Goal: Task Accomplishment & Management: Manage account settings

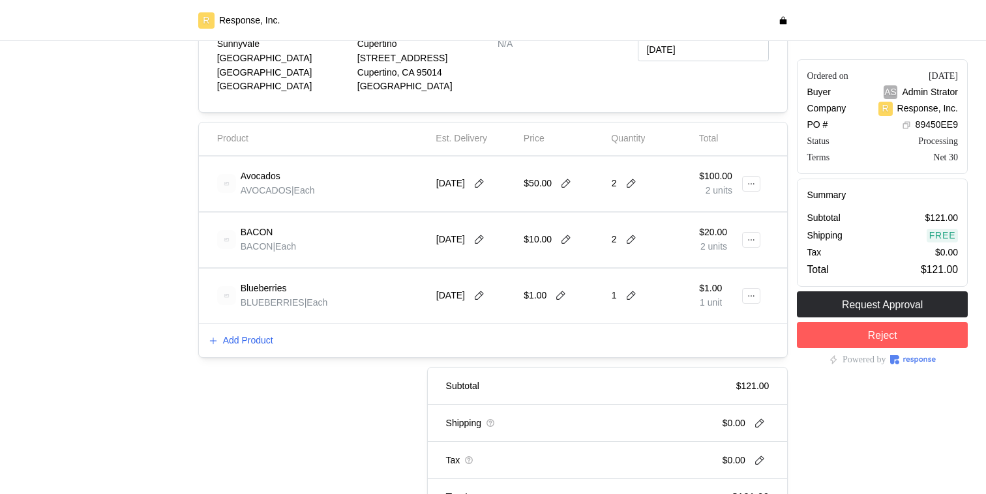
scroll to position [262, 0]
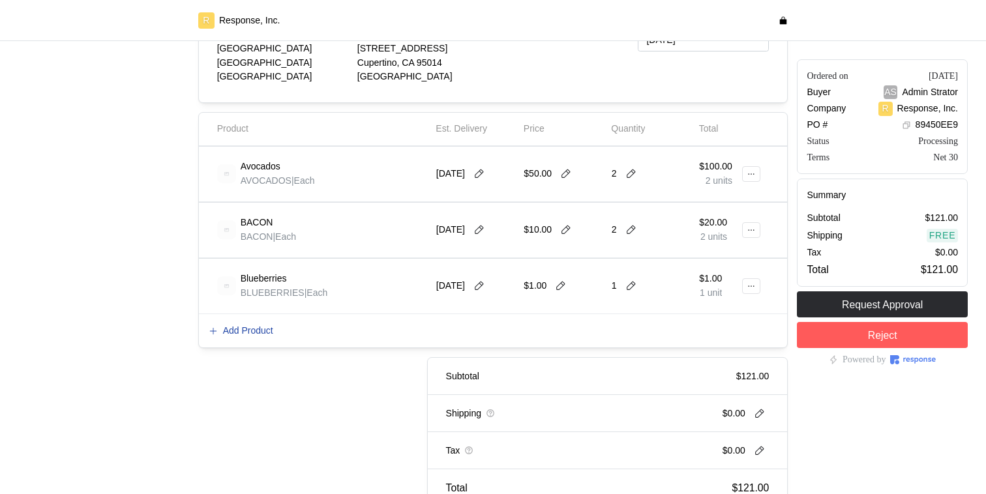
click at [256, 326] on p "Add Product" at bounding box center [248, 331] width 50 height 14
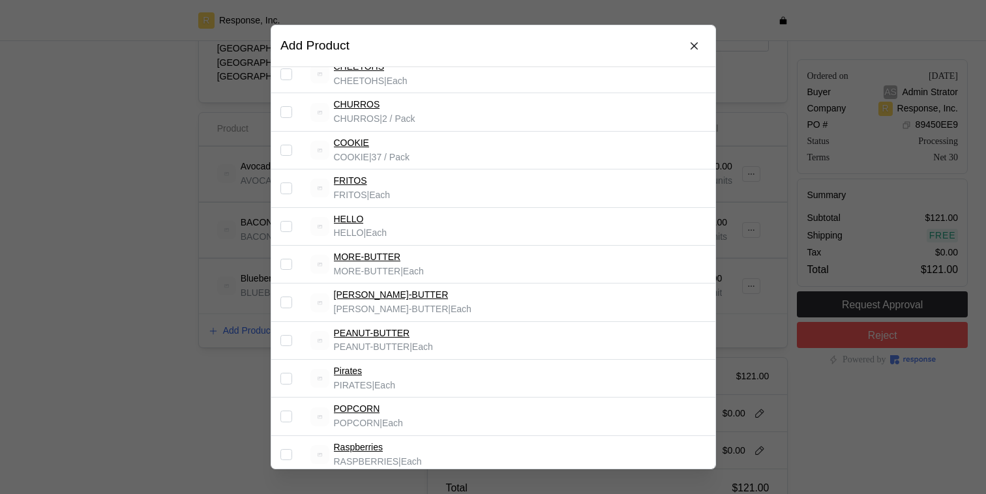
scroll to position [0, 0]
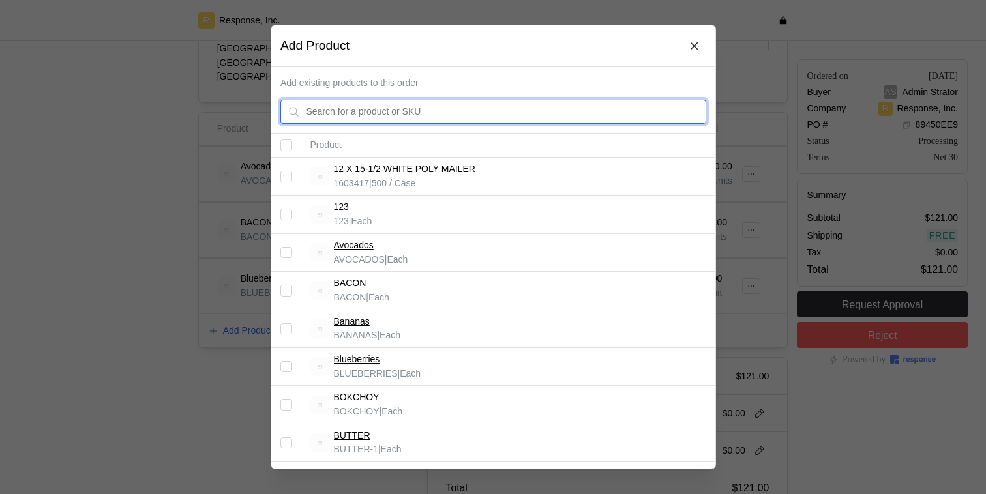
click at [351, 114] on input "text" at bounding box center [502, 111] width 392 height 23
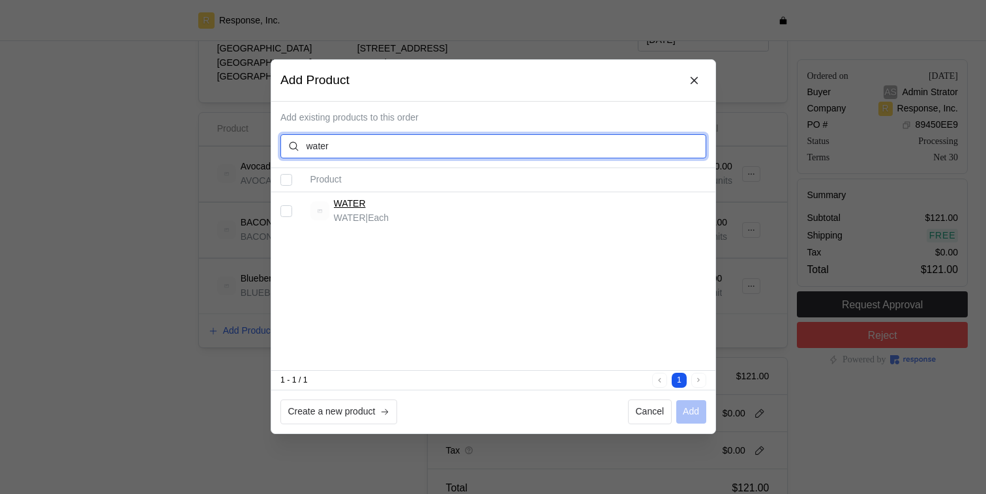
type input "water"
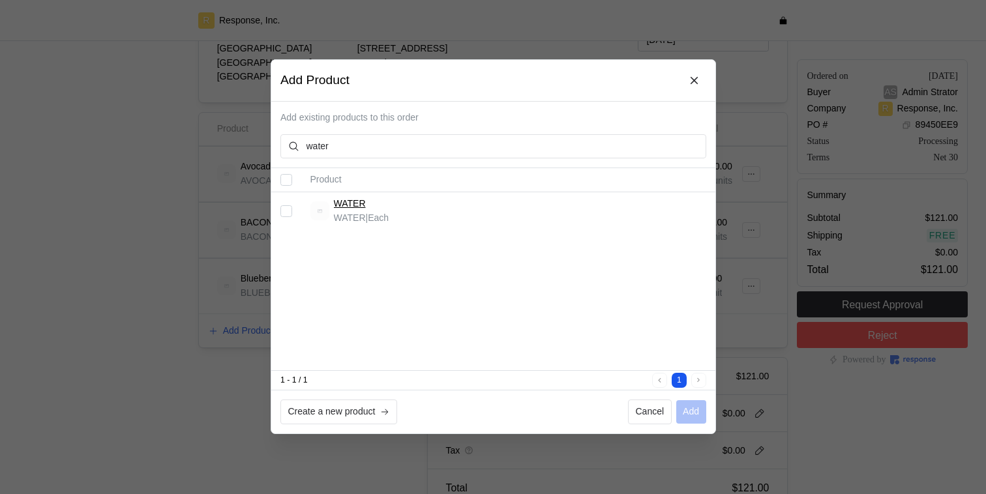
click at [288, 211] on input "Select record 1" at bounding box center [286, 211] width 12 height 12
checkbox input "true"
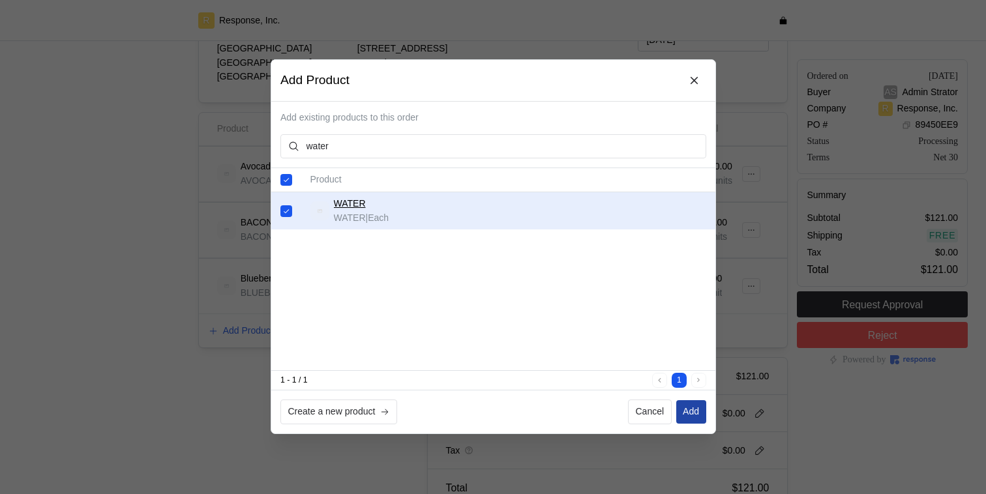
click at [693, 411] on p "Add" at bounding box center [691, 412] width 16 height 14
checkbox input "false"
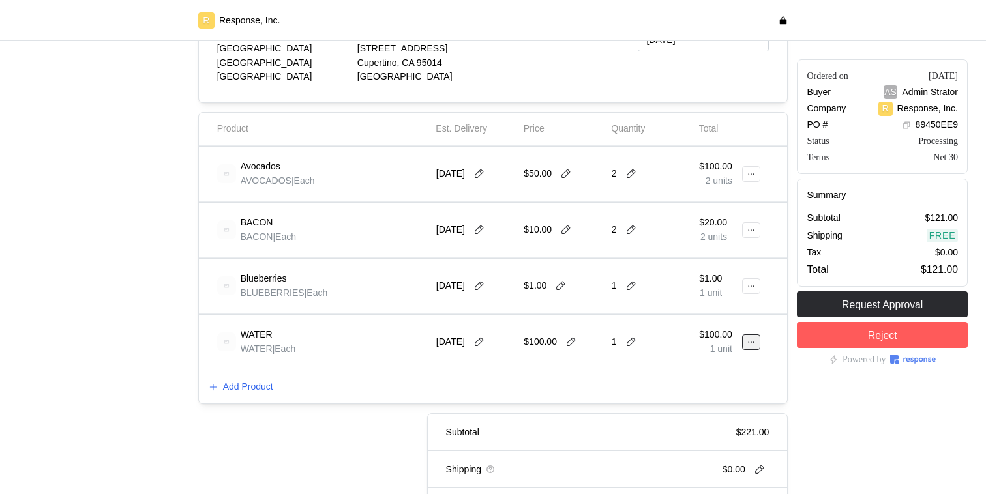
click at [746, 338] on icon at bounding box center [750, 342] width 9 height 9
click at [727, 364] on p "Edit" at bounding box center [709, 366] width 83 height 14
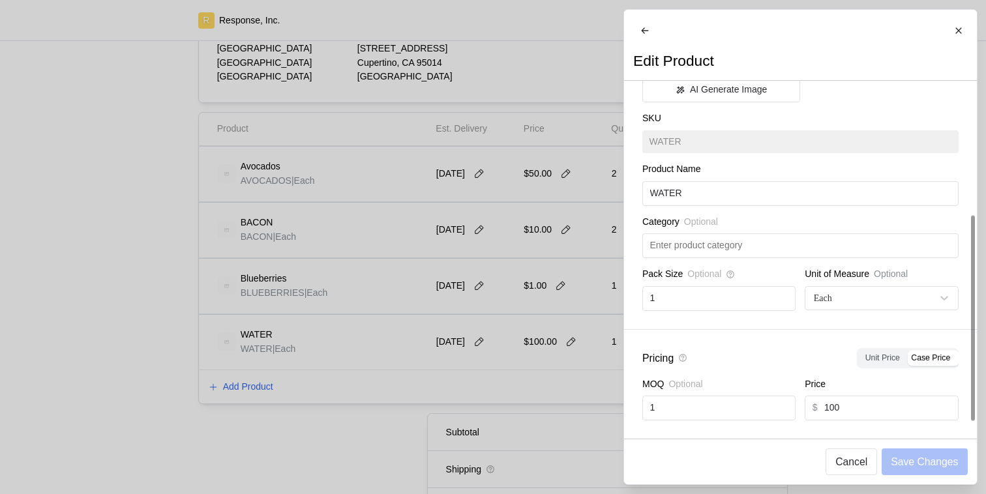
scroll to position [240, 0]
click at [529, 238] on div at bounding box center [493, 247] width 986 height 494
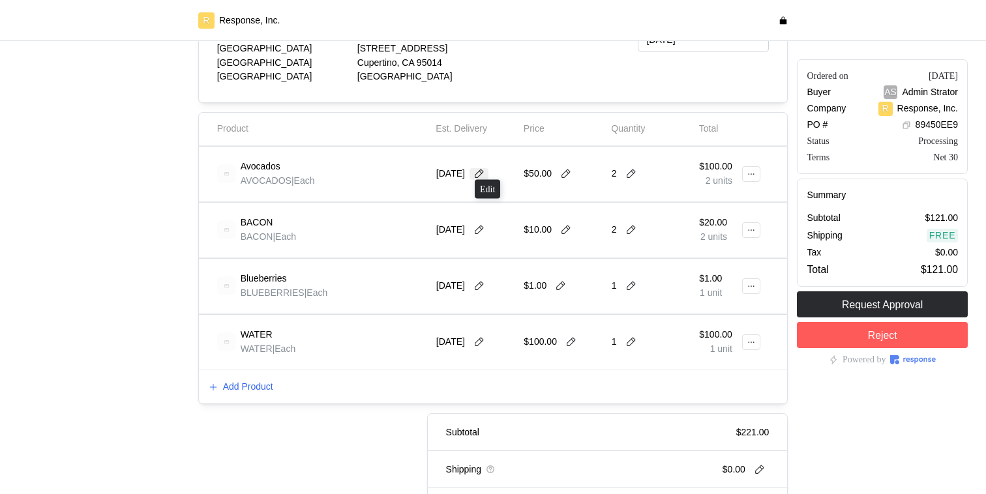
click at [485, 168] on icon at bounding box center [479, 174] width 12 height 12
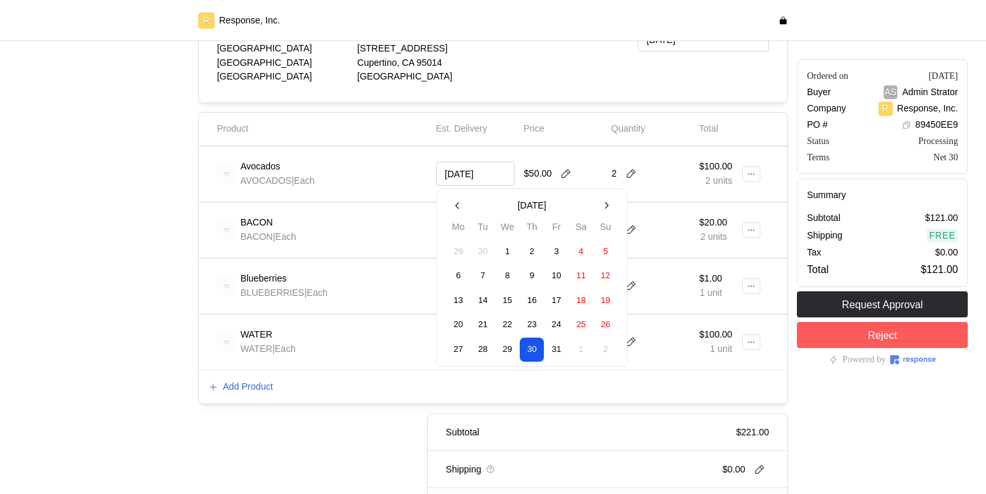
click at [355, 390] on div "Add Product" at bounding box center [493, 387] width 589 height 34
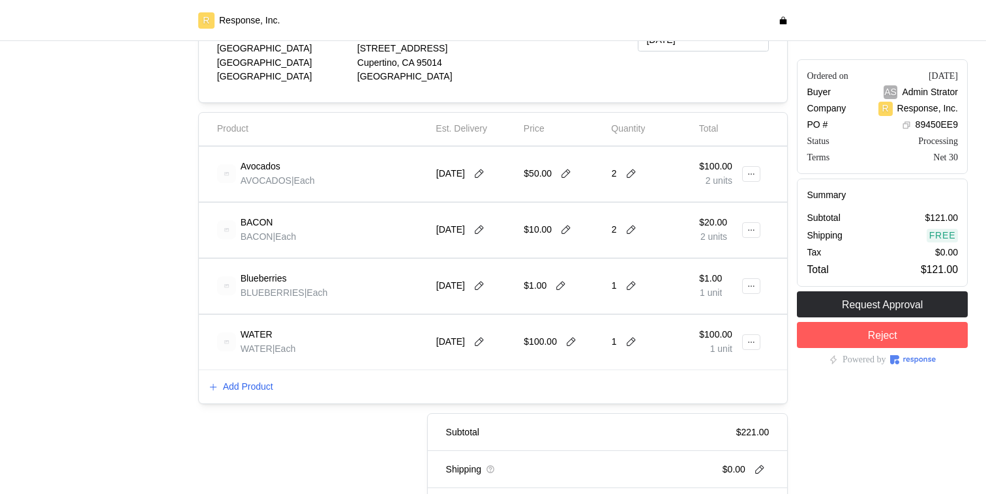
click at [488, 345] on div "10/28/25" at bounding box center [475, 342] width 78 height 37
click at [485, 341] on icon at bounding box center [479, 342] width 12 height 12
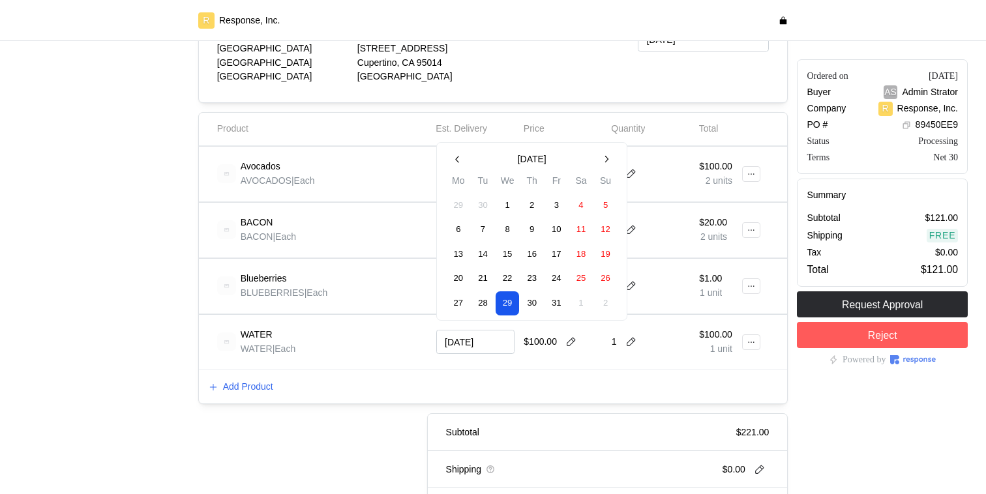
click at [478, 398] on div "Add Product" at bounding box center [493, 387] width 589 height 34
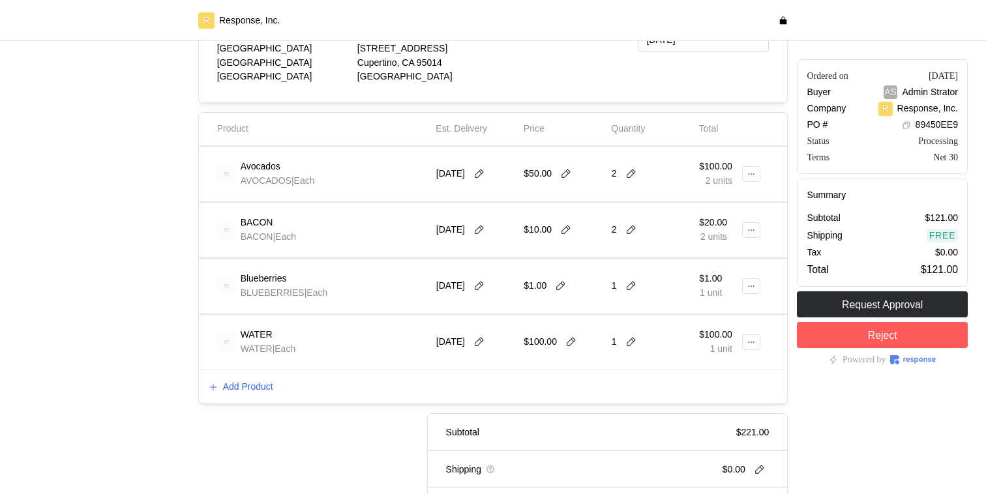
scroll to position [259, 0]
click at [484, 284] on icon at bounding box center [479, 288] width 9 height 9
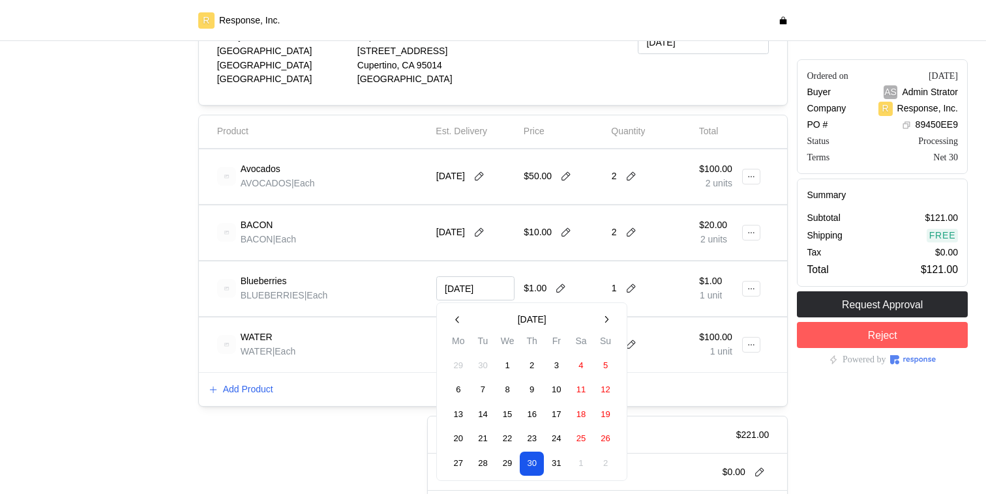
click at [489, 281] on input "[DATE]" at bounding box center [475, 288] width 78 height 24
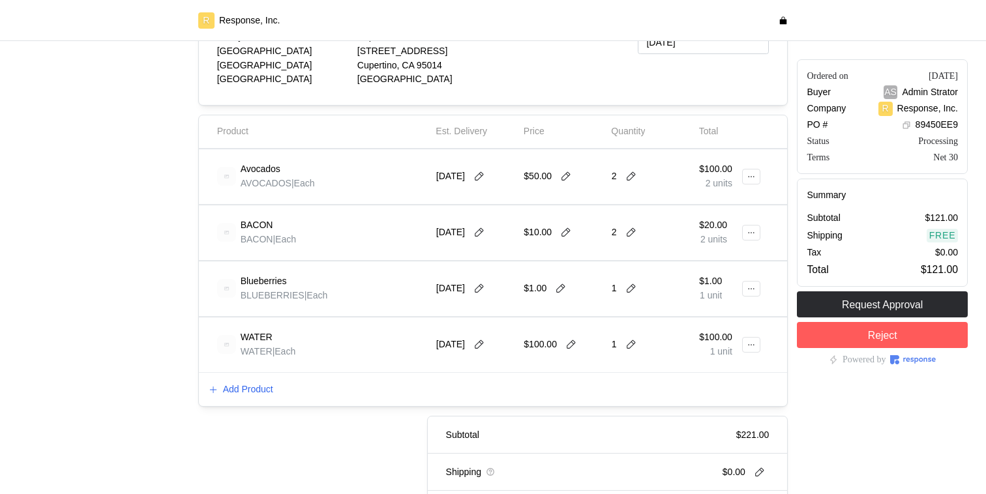
click at [498, 248] on div "10/15/25" at bounding box center [475, 233] width 87 height 46
click at [756, 339] on button at bounding box center [751, 345] width 18 height 16
click at [779, 379] on div "Add Product" at bounding box center [493, 390] width 589 height 34
click at [753, 342] on icon at bounding box center [750, 344] width 9 height 9
click at [727, 367] on p "Edit" at bounding box center [709, 368] width 83 height 14
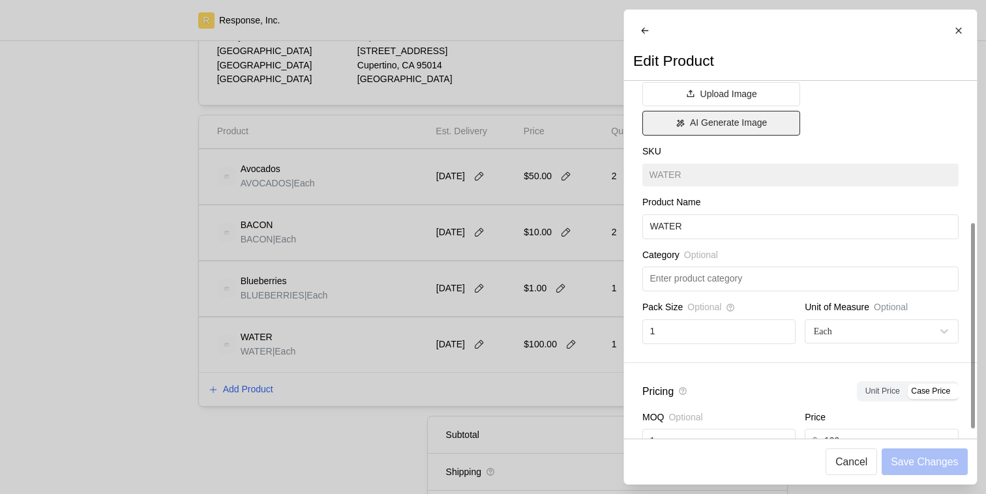
scroll to position [240, 0]
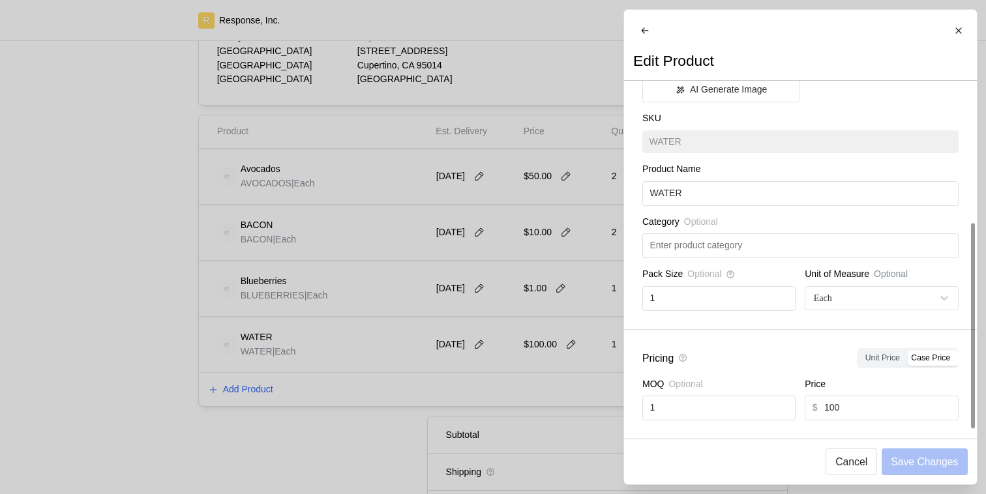
click at [523, 369] on div at bounding box center [493, 247] width 986 height 494
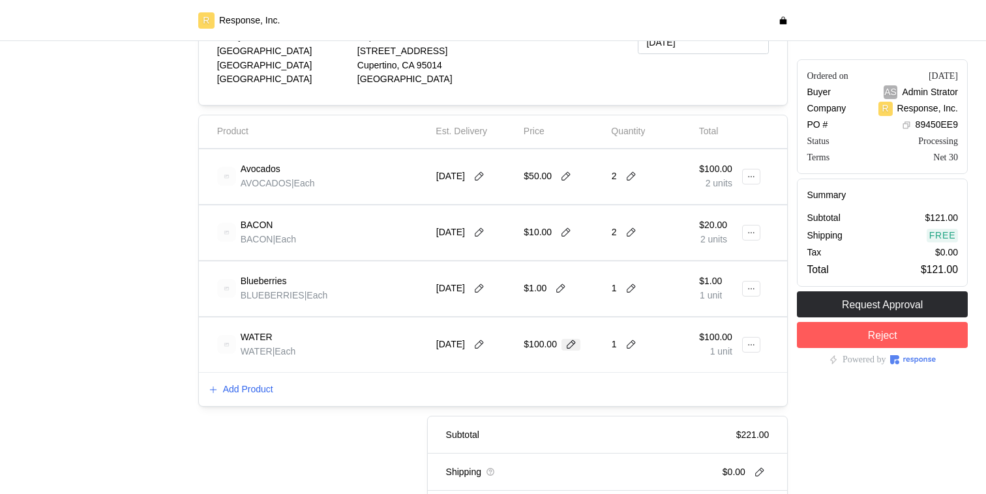
click at [569, 339] on icon at bounding box center [571, 345] width 12 height 12
type input "1"
type input "50"
click at [748, 340] on icon at bounding box center [750, 344] width 9 height 9
click at [724, 362] on p "Edit" at bounding box center [709, 368] width 83 height 14
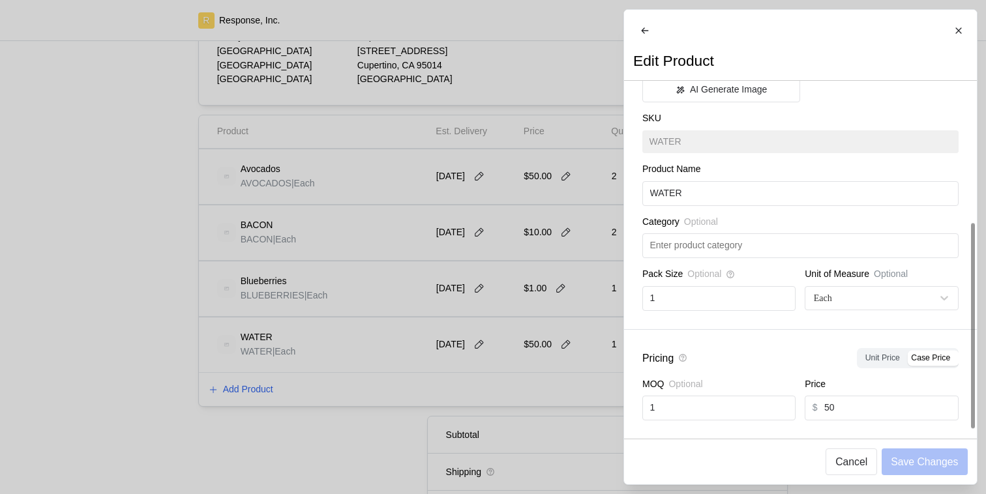
click at [512, 368] on div at bounding box center [493, 247] width 986 height 494
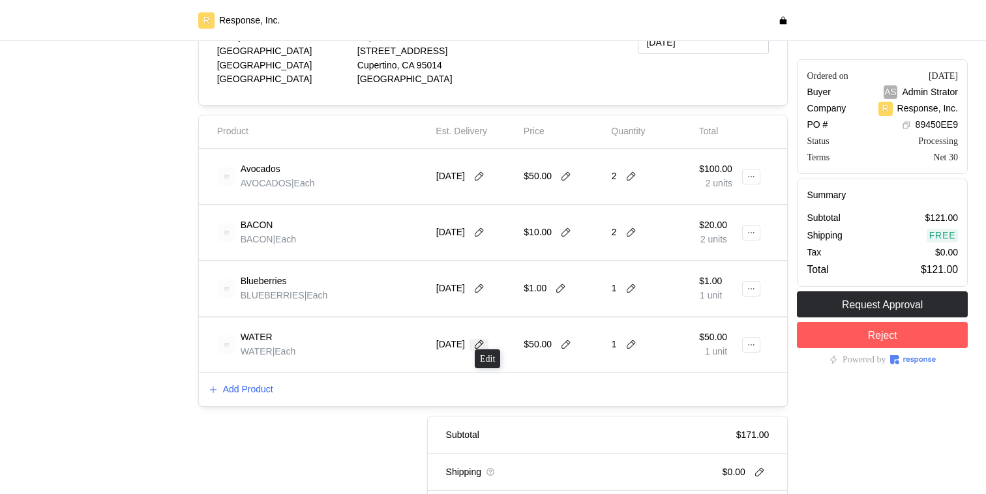
click at [484, 340] on icon at bounding box center [479, 344] width 9 height 9
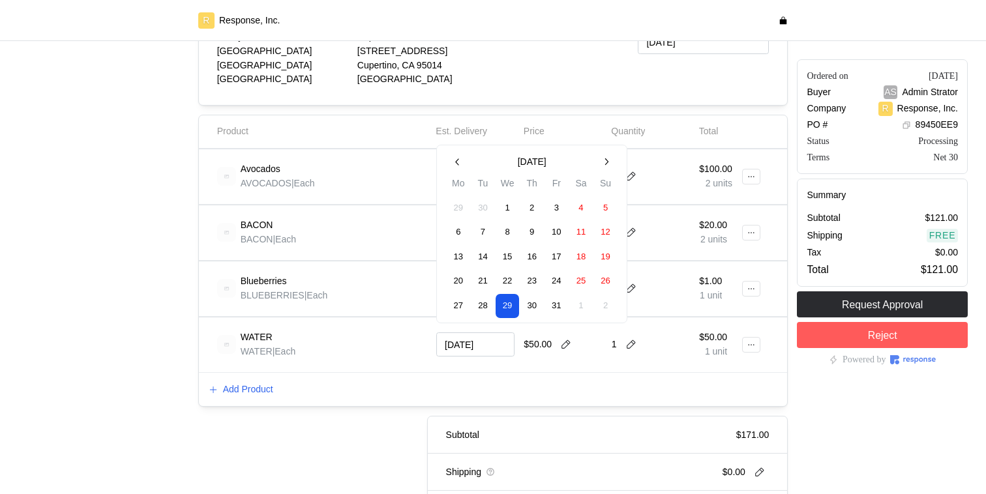
click at [398, 398] on div "Add Product" at bounding box center [493, 390] width 589 height 34
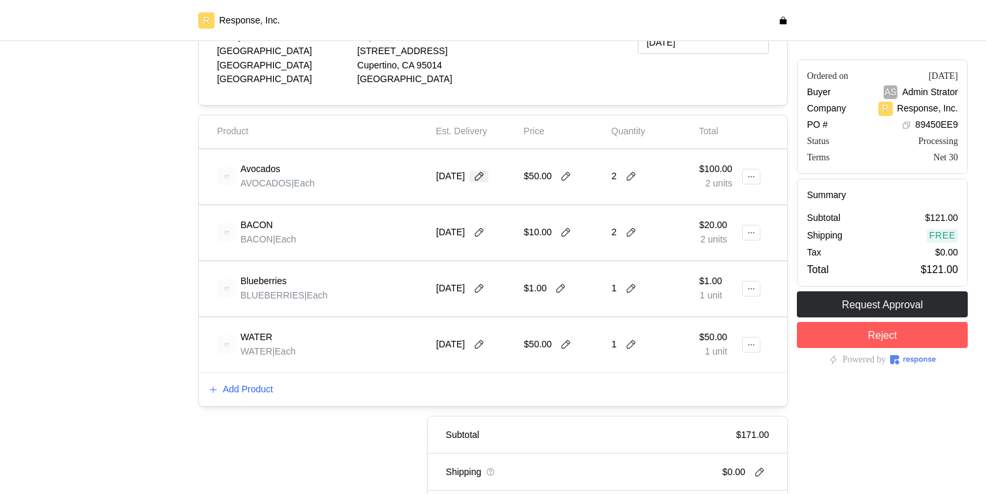
click at [484, 172] on icon at bounding box center [479, 176] width 9 height 9
click at [401, 193] on div "Avocados AVOCADOS | Each" at bounding box center [322, 177] width 219 height 46
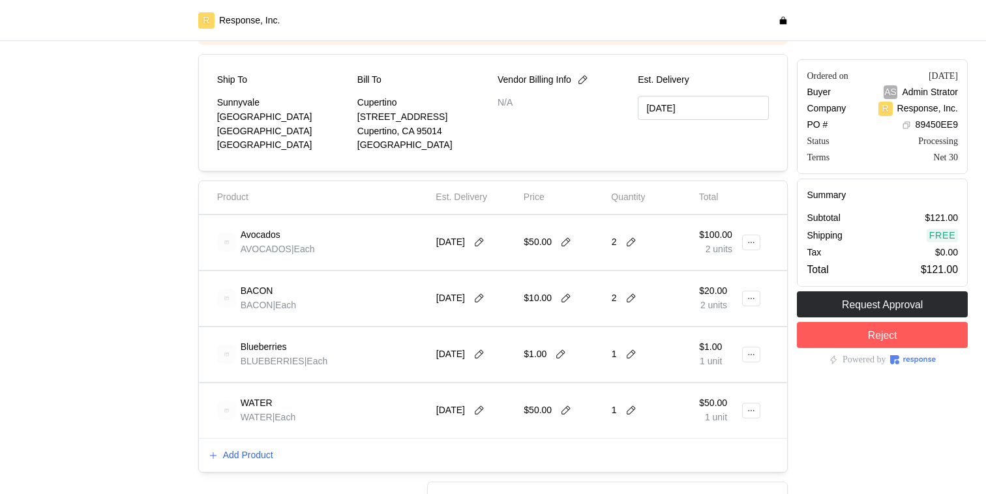
scroll to position [174, 0]
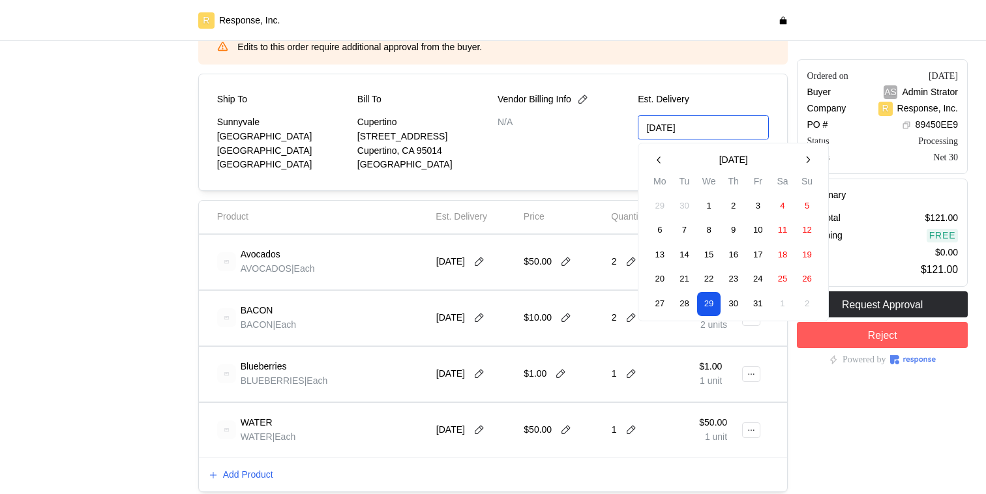
click at [697, 126] on input "10/29/2025" at bounding box center [703, 127] width 131 height 24
click at [759, 303] on button "31" at bounding box center [758, 304] width 24 height 24
type input "10/31/2025"
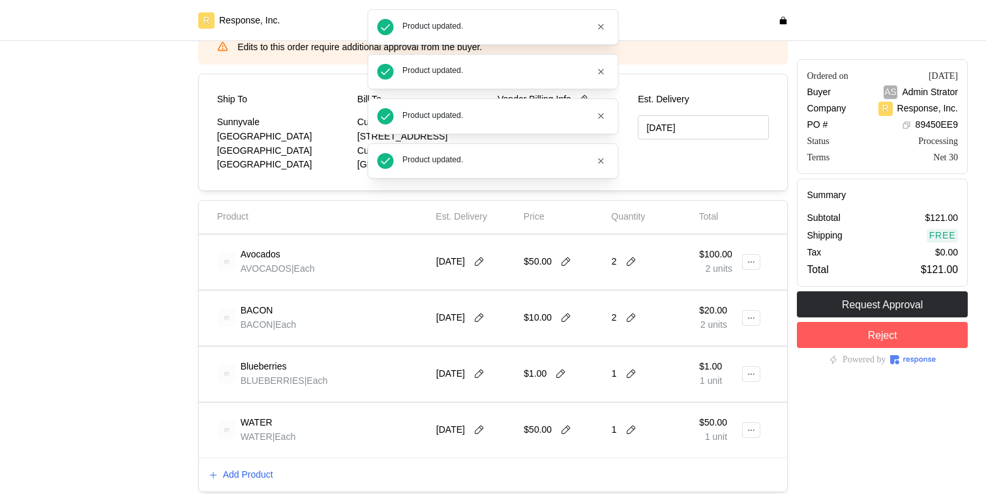
click at [710, 205] on div "Total" at bounding box center [729, 216] width 70 height 23
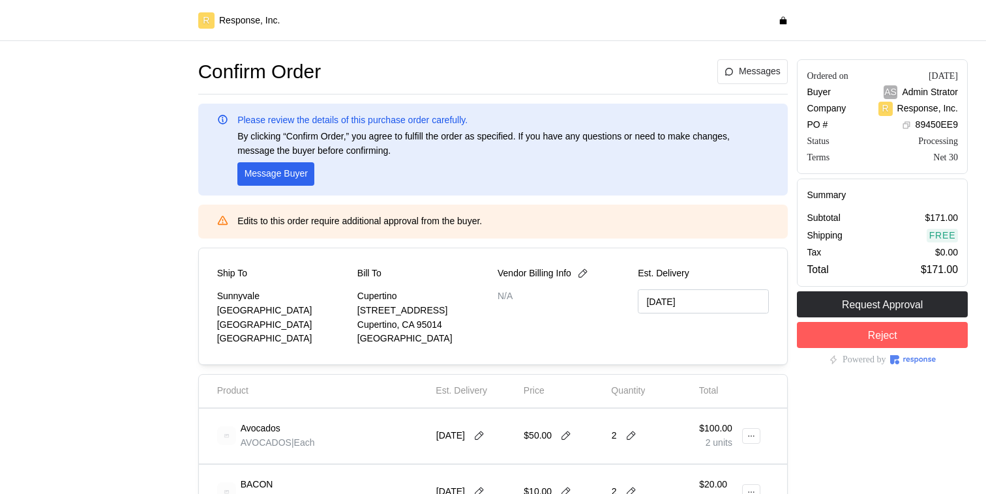
scroll to position [174, 0]
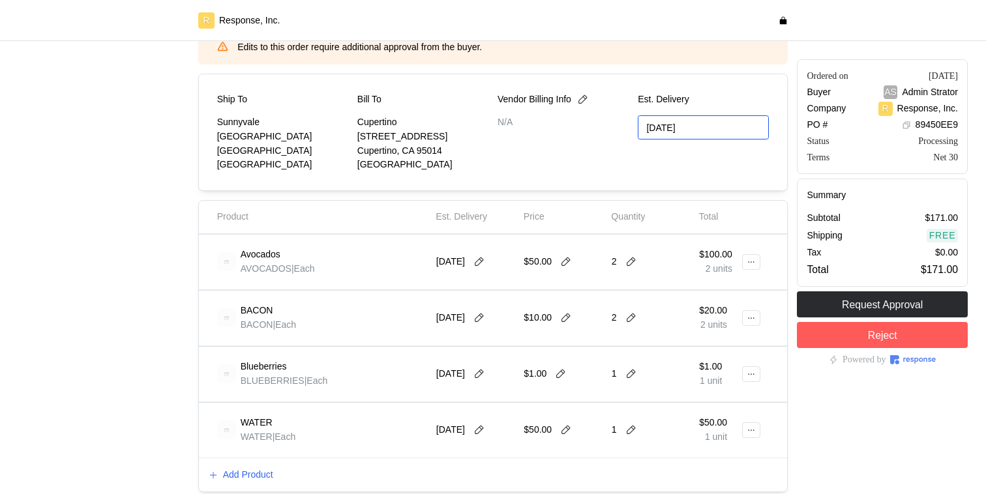
click at [696, 126] on input "[DATE]" at bounding box center [703, 127] width 131 height 24
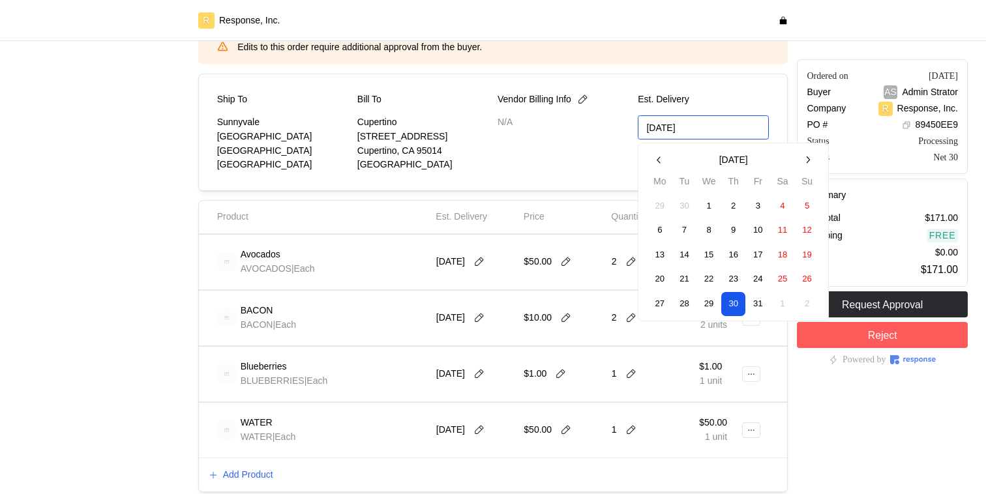
click at [756, 299] on button "31" at bounding box center [758, 304] width 24 height 24
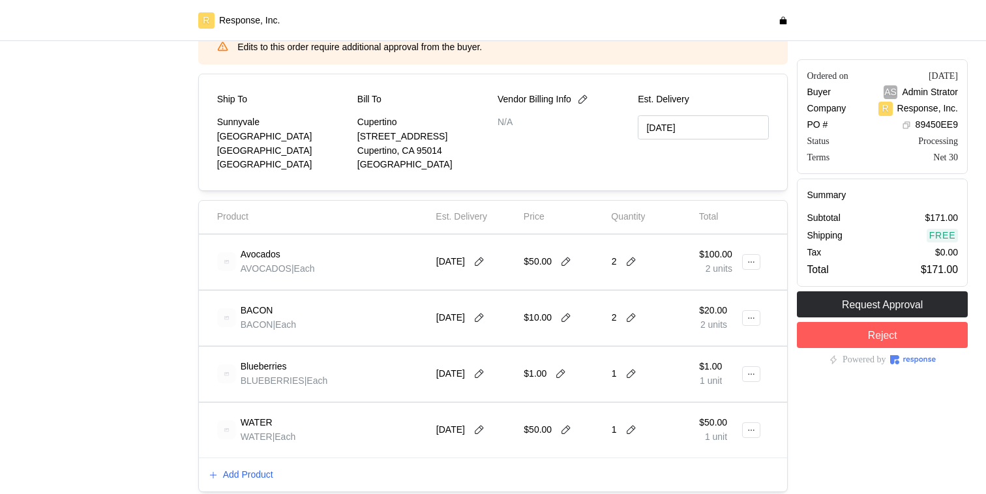
click at [173, 131] on div at bounding box center [104, 268] width 180 height 774
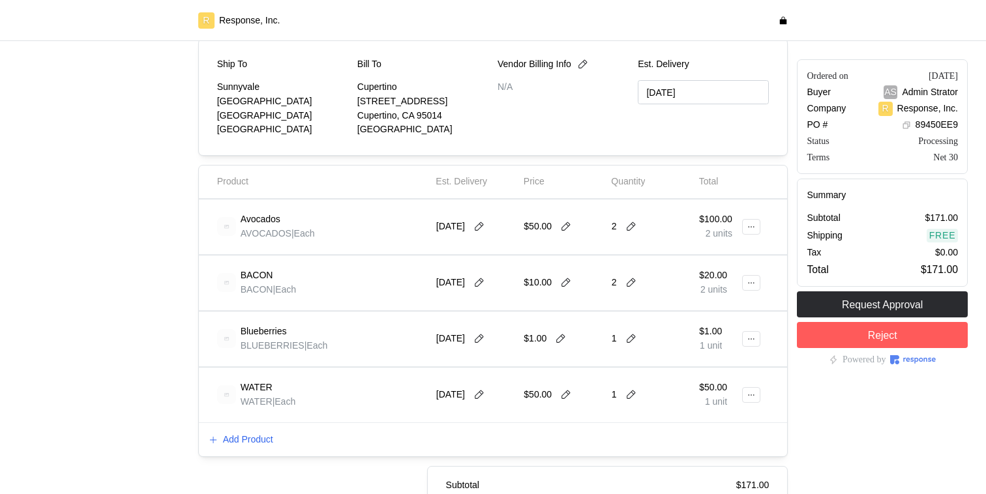
scroll to position [218, 0]
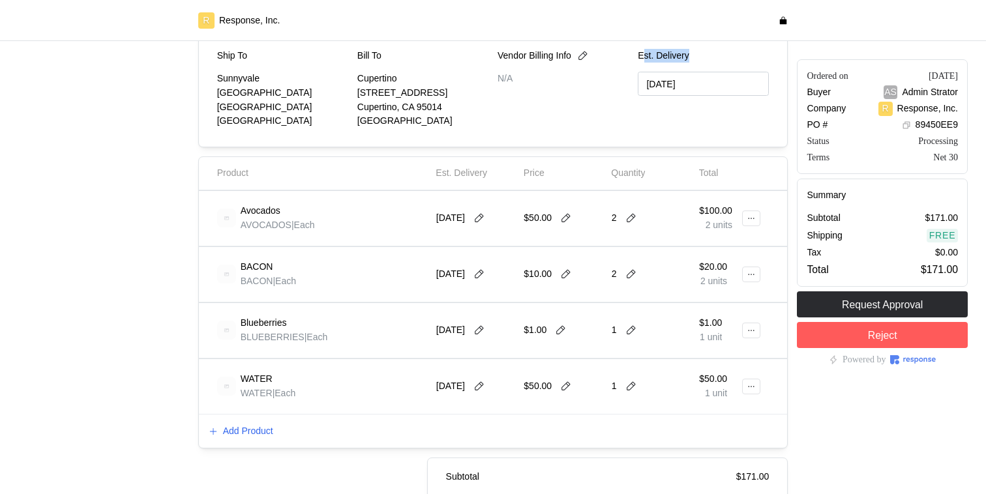
drag, startPoint x: 698, startPoint y: 53, endPoint x: 641, endPoint y: 51, distance: 56.8
click at [641, 51] on p "Est. Delivery" at bounding box center [703, 56] width 131 height 14
click at [489, 213] on button at bounding box center [479, 219] width 20 height 12
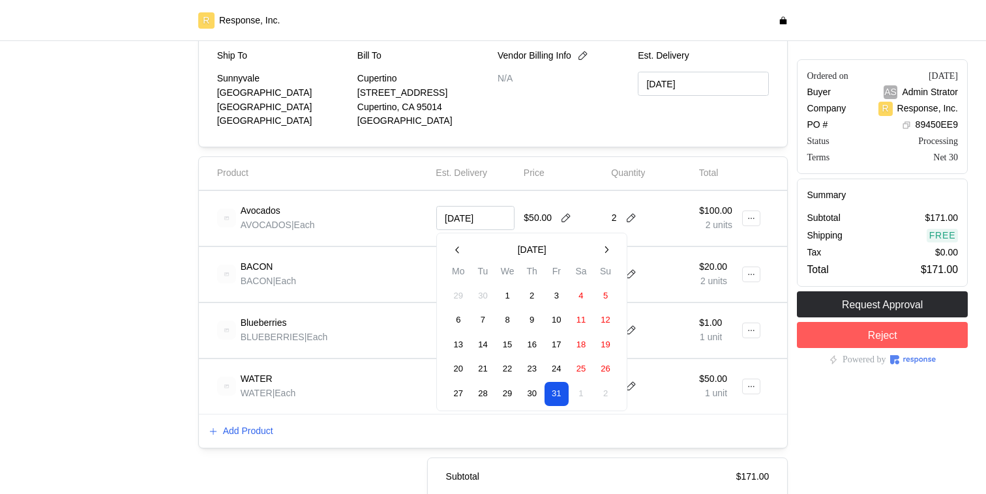
click at [496, 209] on input "[DATE]" at bounding box center [475, 218] width 78 height 24
click at [508, 181] on div "Est. Delivery" at bounding box center [474, 173] width 87 height 23
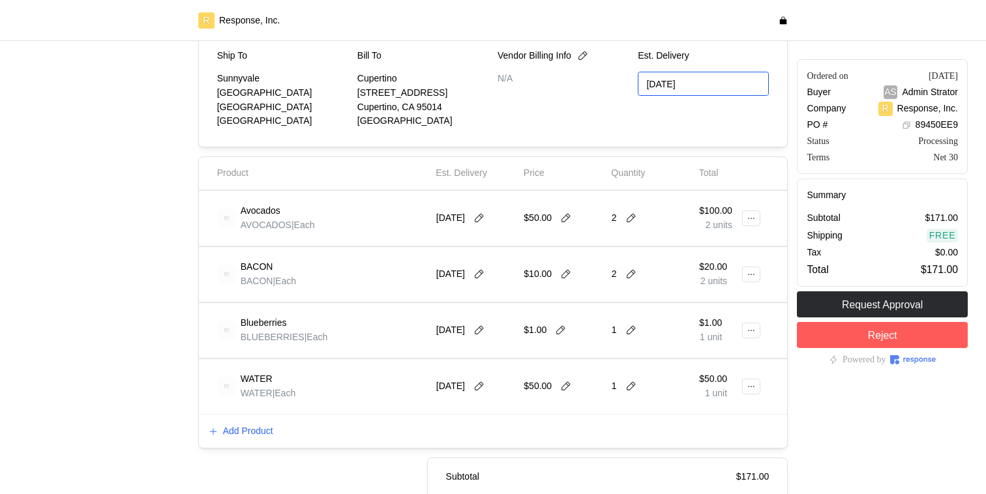
click at [691, 80] on input "[DATE]" at bounding box center [703, 84] width 131 height 24
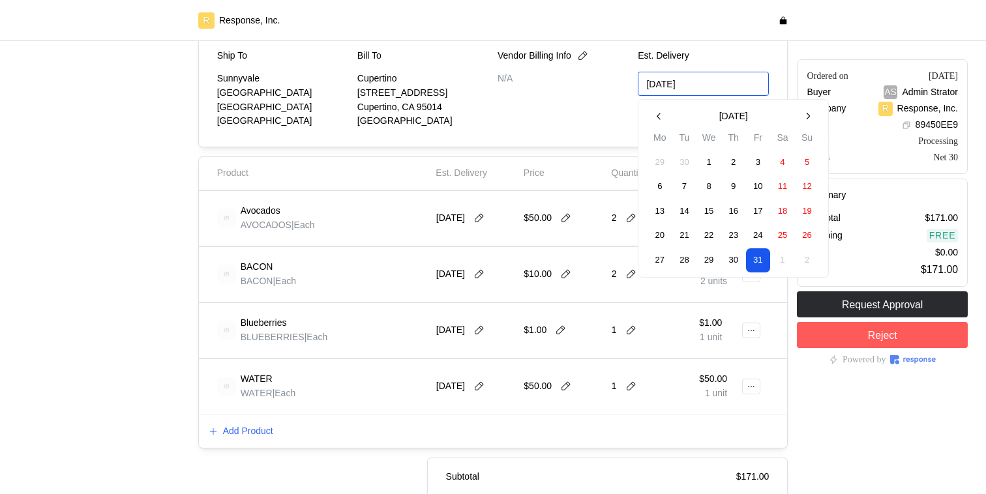
click at [739, 258] on button "30" at bounding box center [734, 260] width 24 height 24
type input "[DATE]"
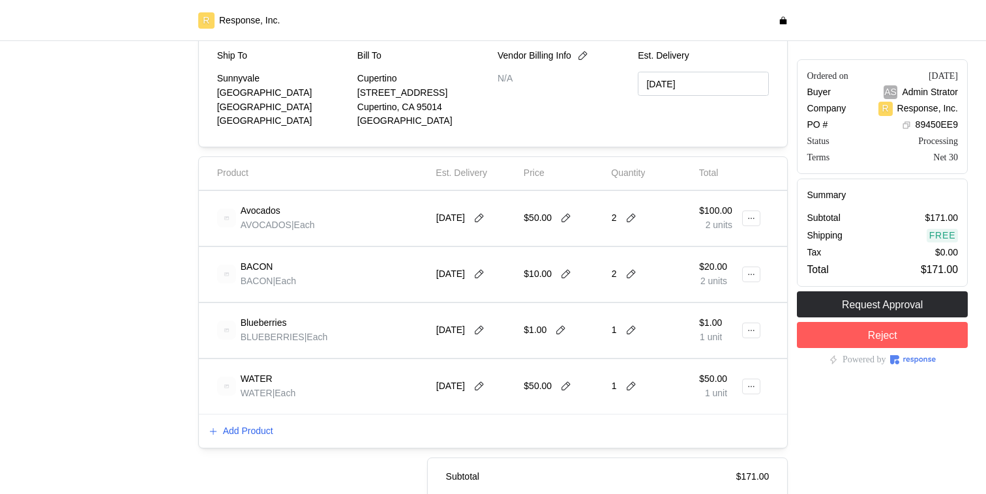
scroll to position [180, 0]
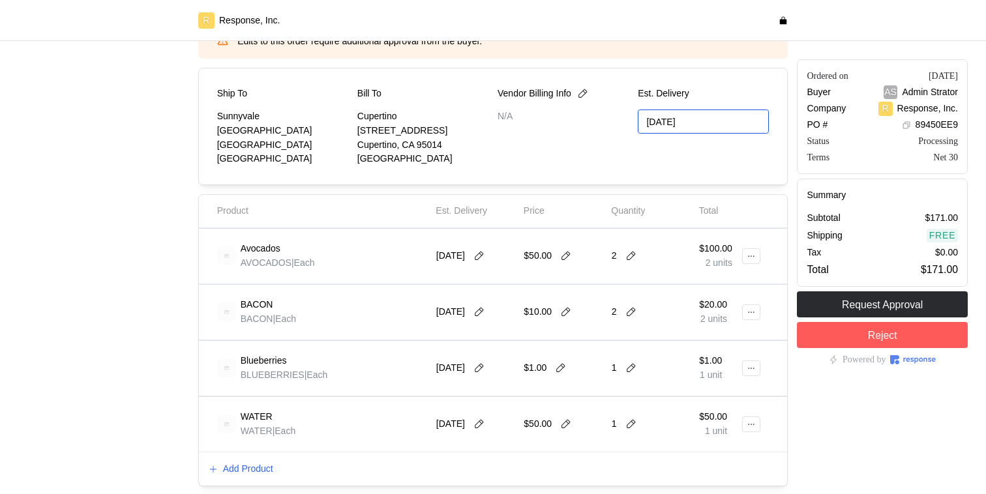
click at [712, 127] on input "10/29/2025" at bounding box center [703, 122] width 131 height 24
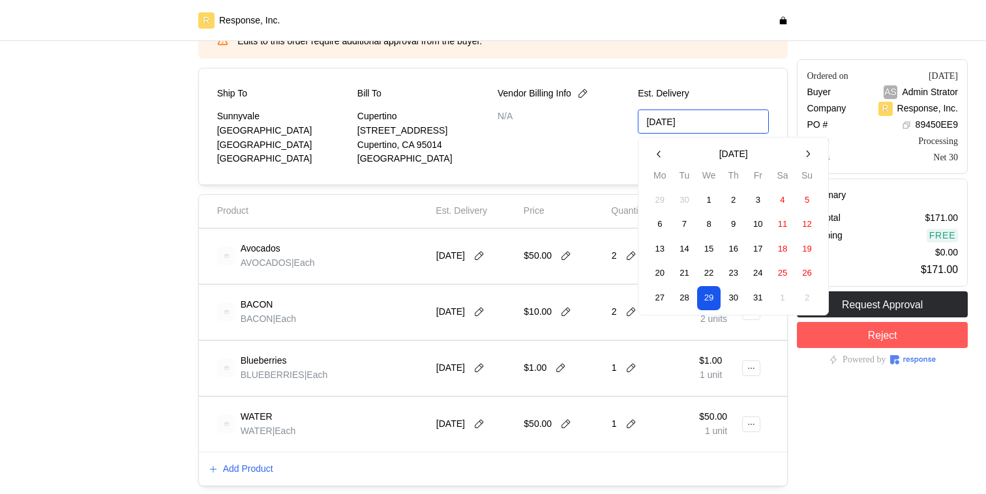
click at [740, 293] on button "30" at bounding box center [734, 298] width 24 height 24
type input "10/30/2025"
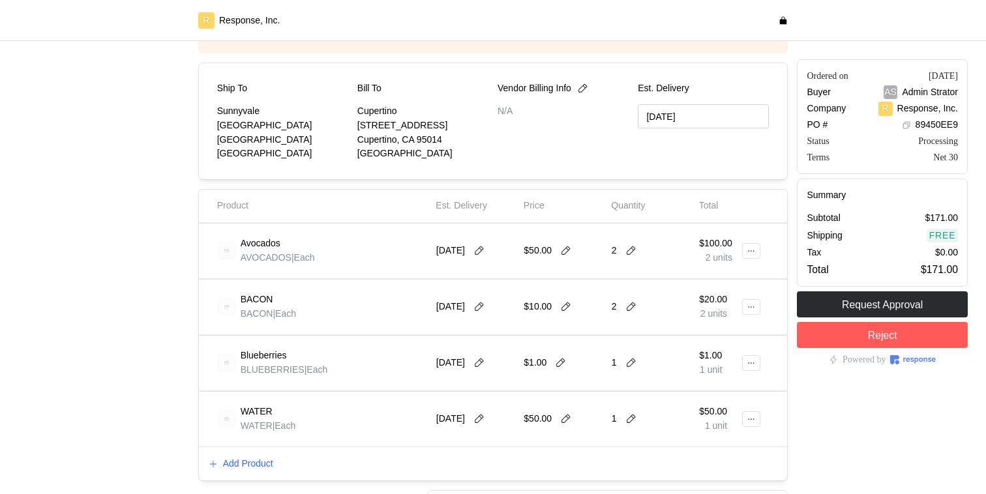
scroll to position [215, 0]
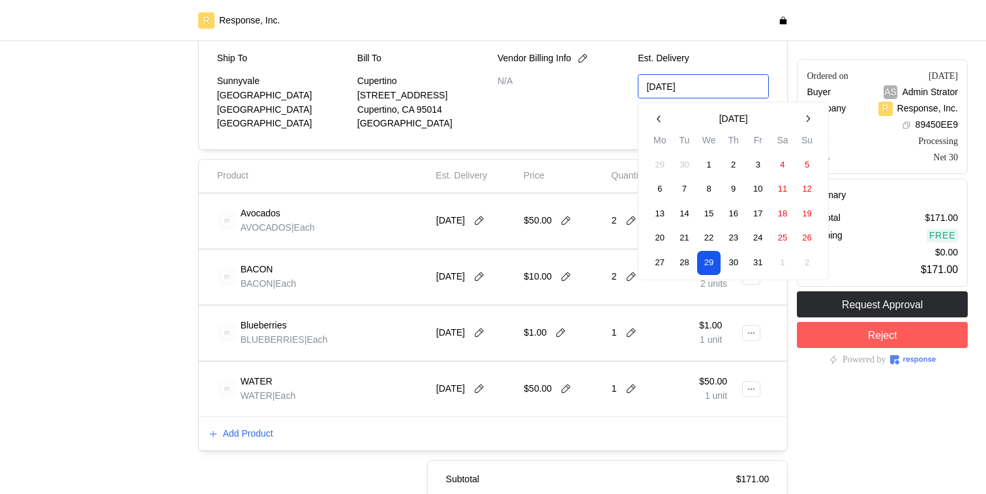
click at [711, 80] on input "[DATE]" at bounding box center [703, 86] width 131 height 24
click at [759, 259] on button "31" at bounding box center [758, 263] width 24 height 24
type input "[DATE]"
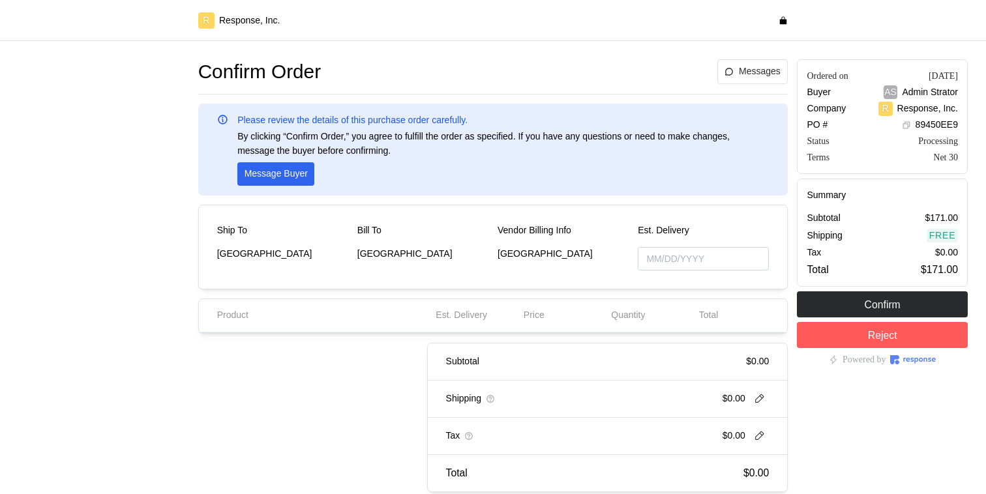
type input "[DATE]"
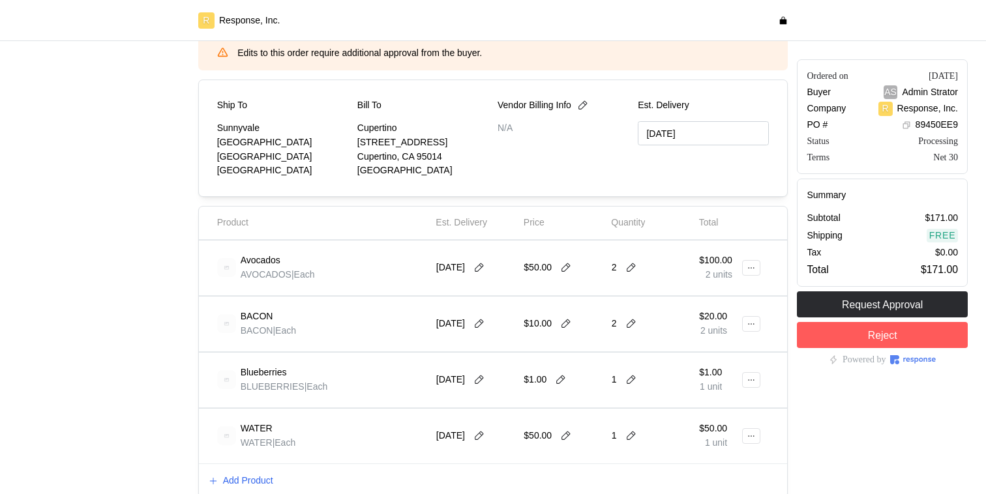
scroll to position [180, 0]
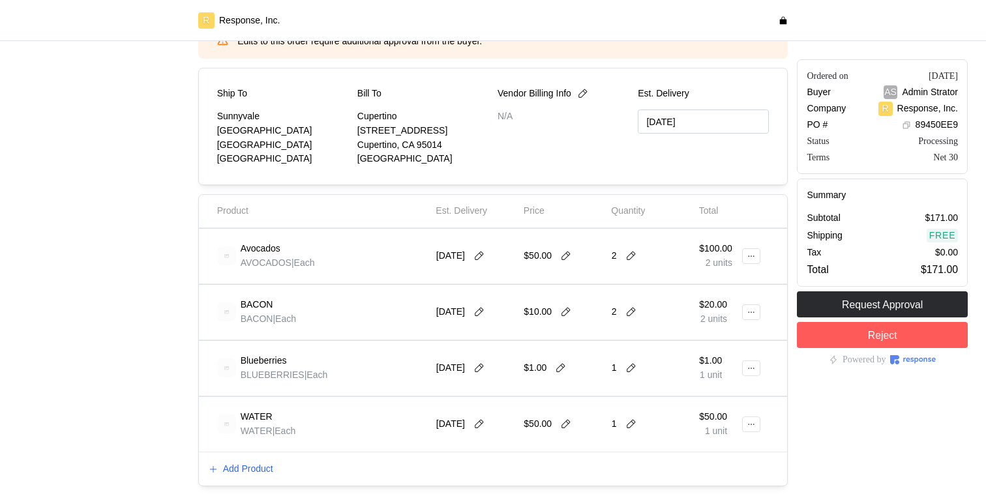
click at [479, 245] on div "[DATE]" at bounding box center [475, 256] width 78 height 37
click at [481, 250] on button at bounding box center [479, 256] width 20 height 12
click at [589, 195] on div "Product Est. Delivery Price Quantity Total" at bounding box center [493, 211] width 589 height 33
click at [713, 128] on input "[DATE]" at bounding box center [703, 122] width 131 height 24
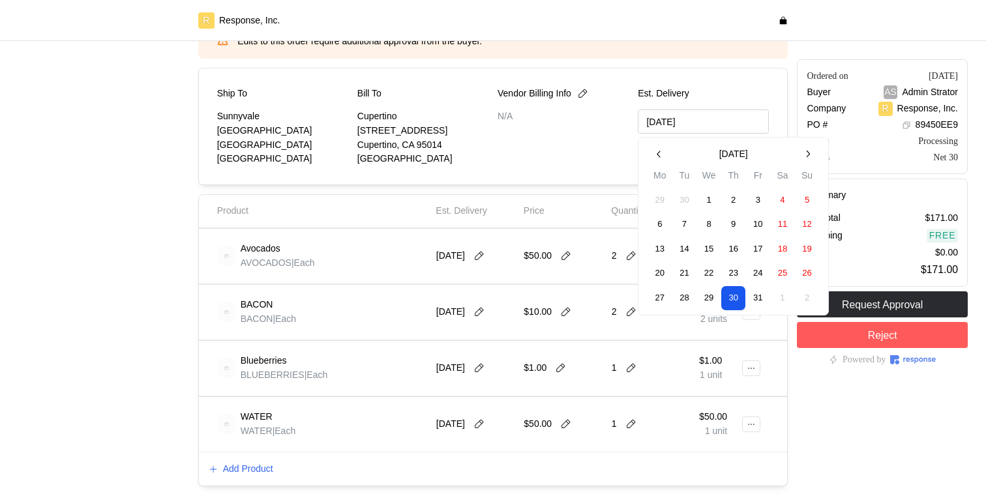
click at [508, 245] on div "[DATE]" at bounding box center [475, 256] width 78 height 37
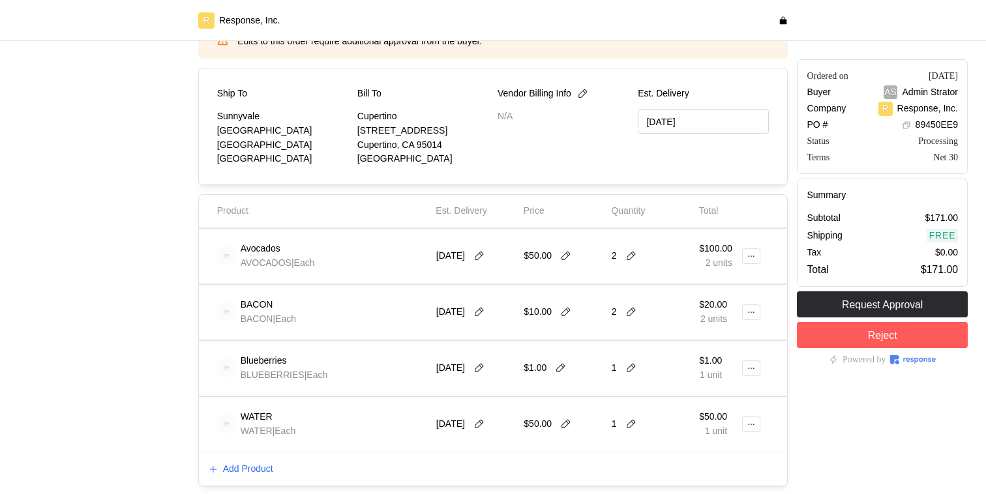
click at [503, 245] on div "[DATE]" at bounding box center [475, 256] width 78 height 37
click at [485, 256] on icon at bounding box center [479, 256] width 12 height 12
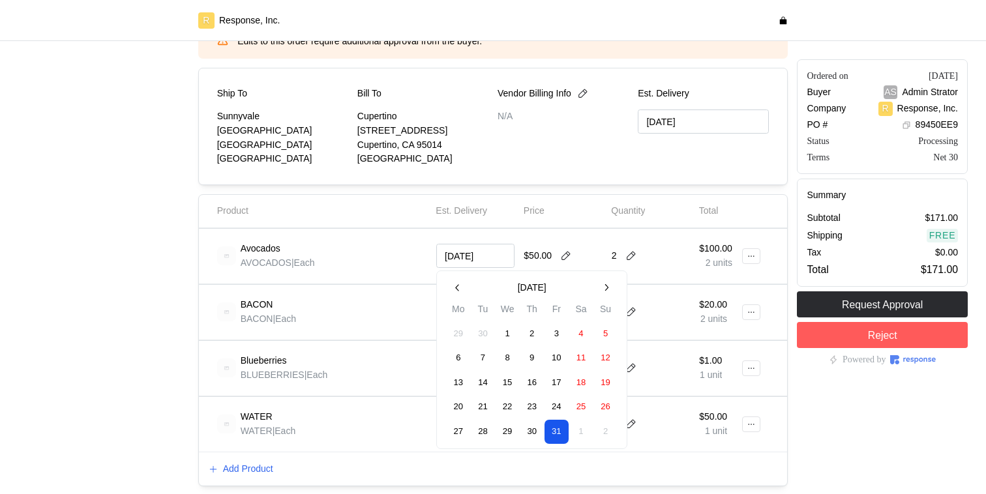
click at [546, 216] on div "Price" at bounding box center [562, 210] width 87 height 23
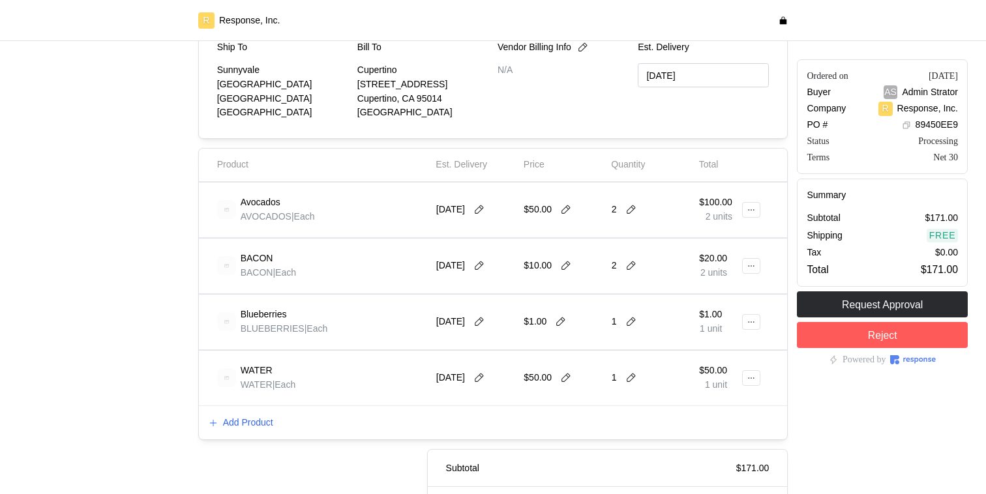
scroll to position [204, 0]
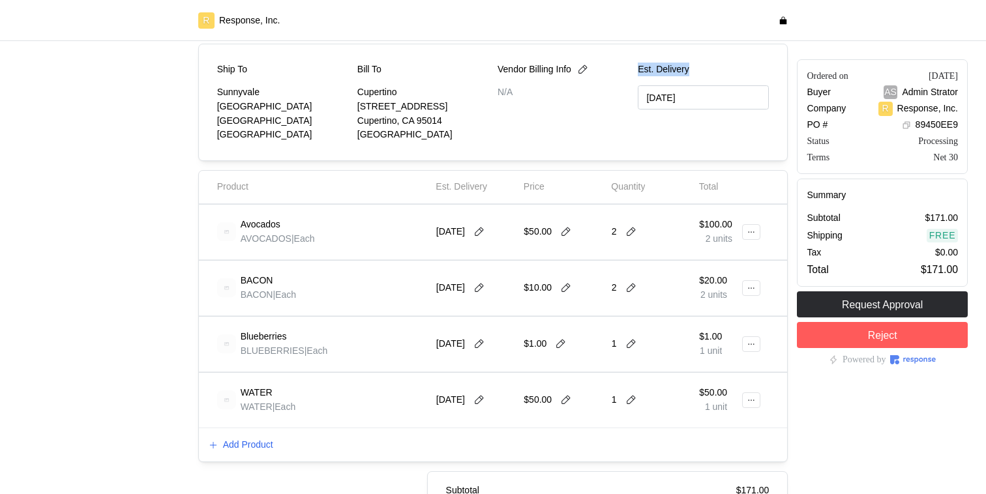
drag, startPoint x: 681, startPoint y: 66, endPoint x: 639, endPoint y: 64, distance: 41.8
click at [639, 64] on p "Est. Delivery" at bounding box center [703, 70] width 131 height 14
copy p "Est. Delivery"
click at [572, 147] on div "Ship To Sunnyvale 1001 Test Avenue Sunnyvale, CA 94087 United States Bill To Cu…" at bounding box center [493, 102] width 590 height 117
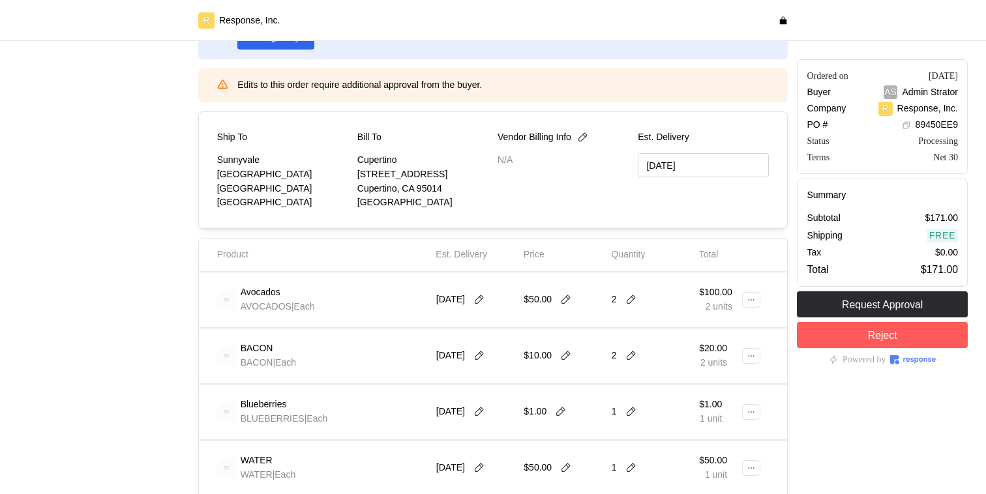
scroll to position [125, 0]
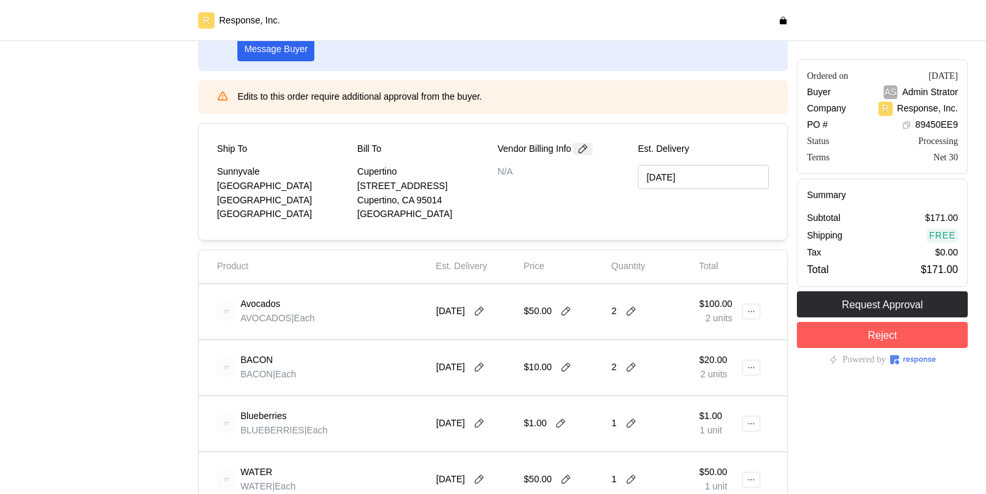
click at [588, 151] on icon at bounding box center [583, 149] width 12 height 12
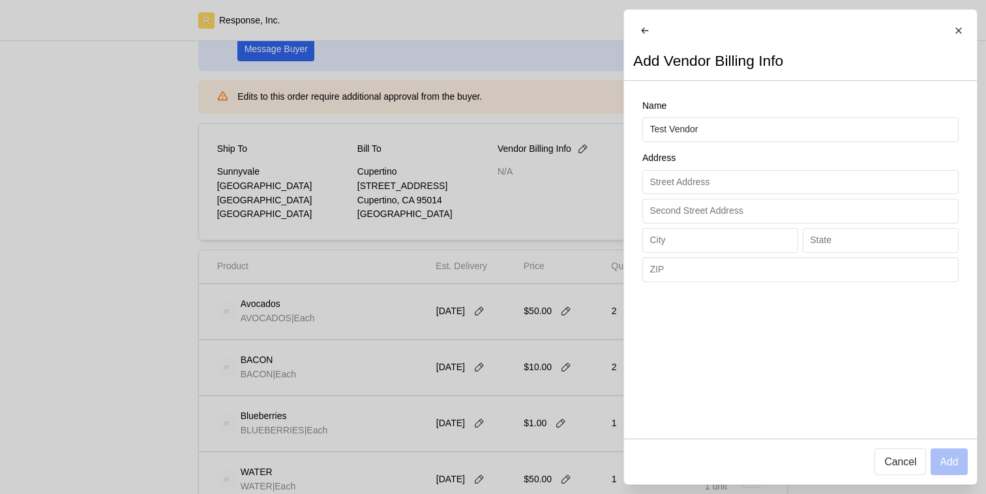
click at [588, 153] on div at bounding box center [493, 247] width 986 height 494
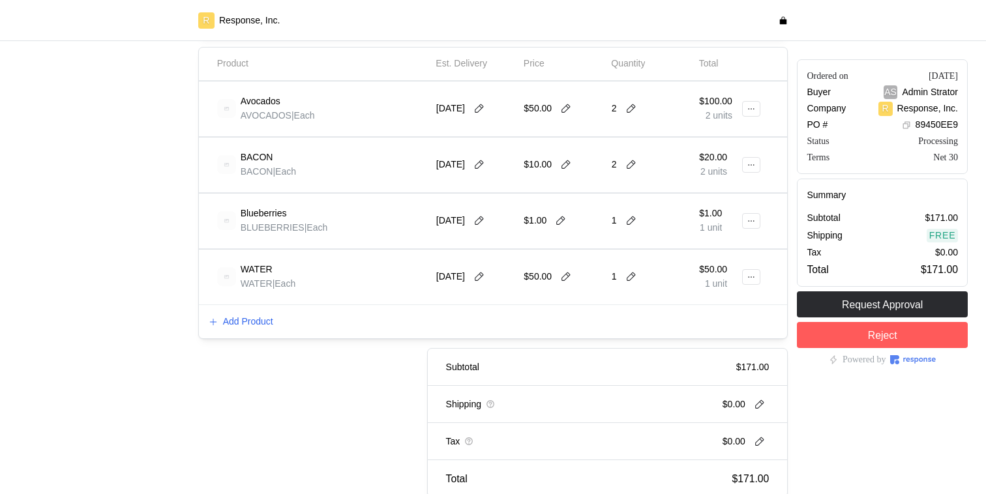
scroll to position [363, 0]
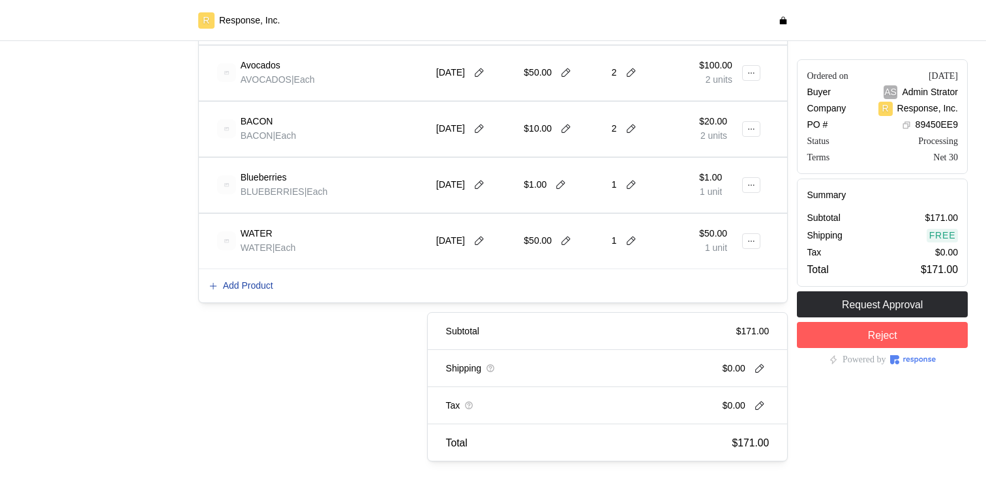
click at [269, 279] on p "Add Product" at bounding box center [248, 286] width 50 height 14
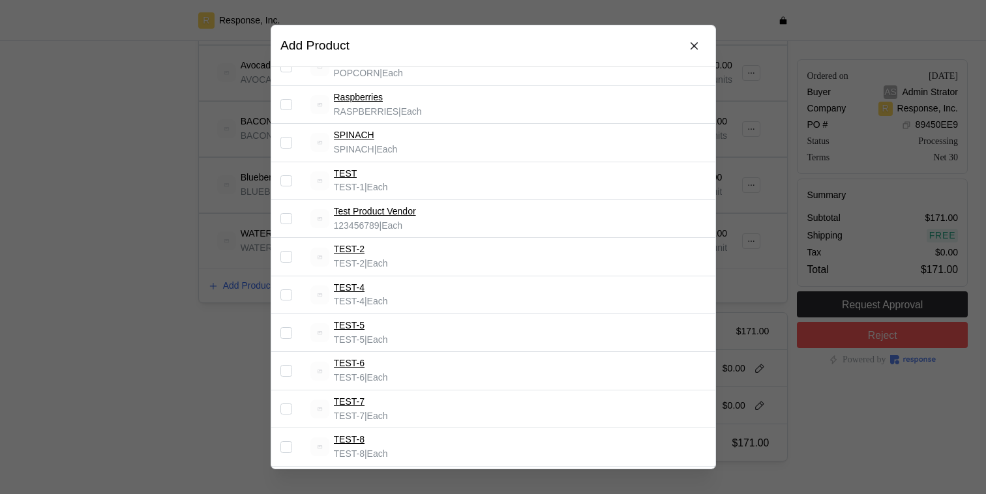
scroll to position [883, 0]
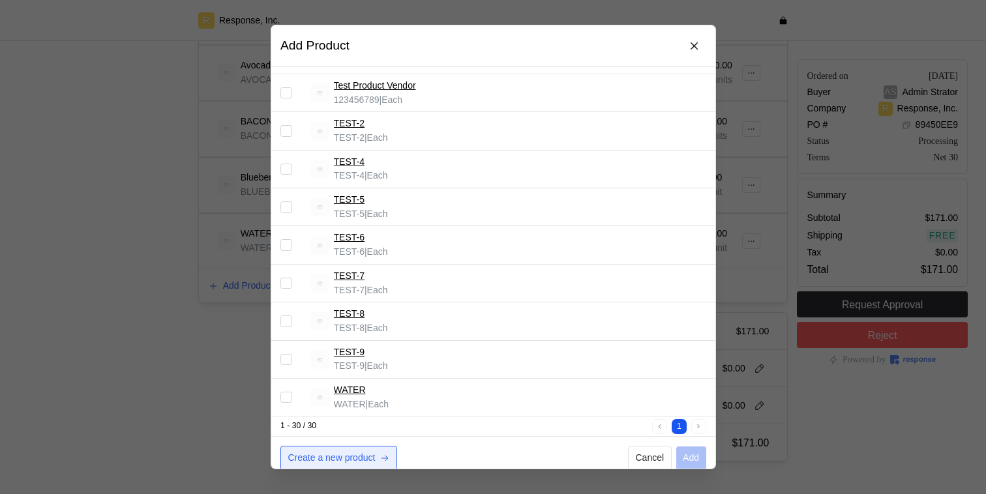
click at [346, 451] on p "Create a new product" at bounding box center [330, 458] width 87 height 14
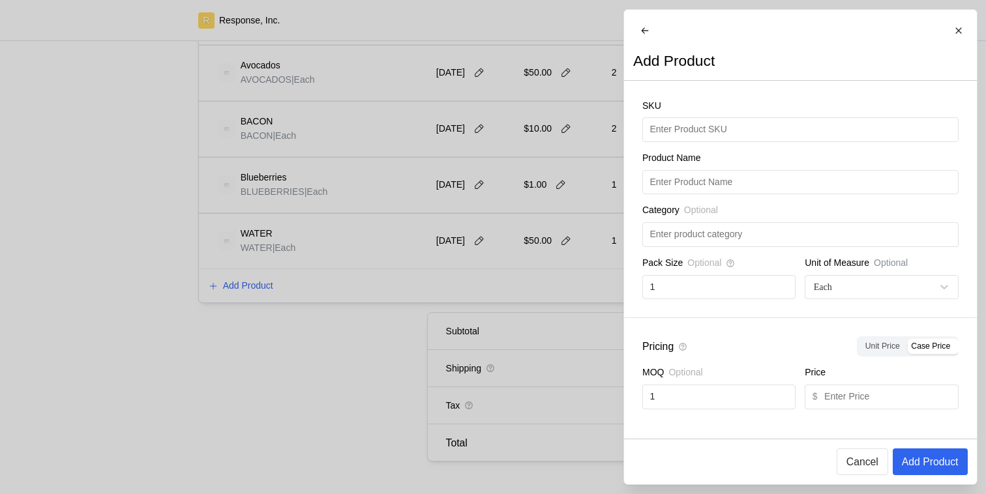
click at [524, 297] on div at bounding box center [493, 247] width 986 height 494
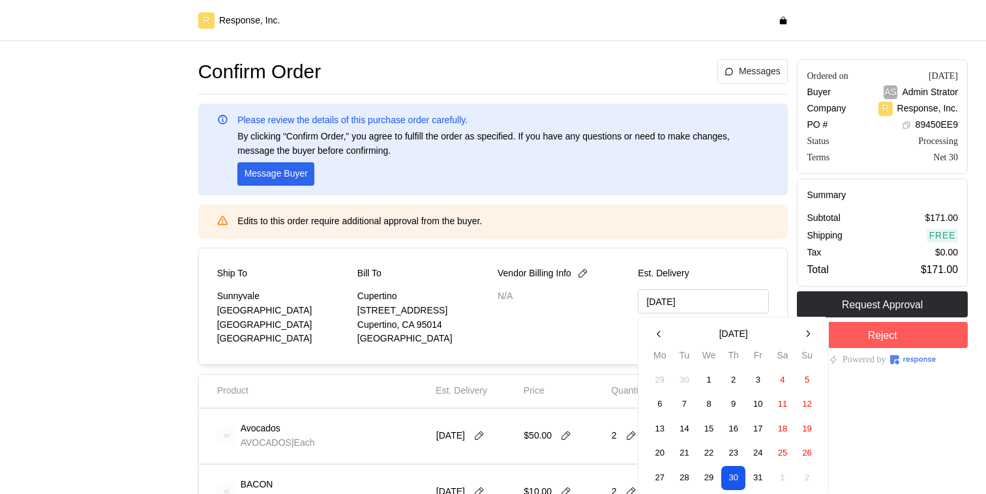
scroll to position [159, 0]
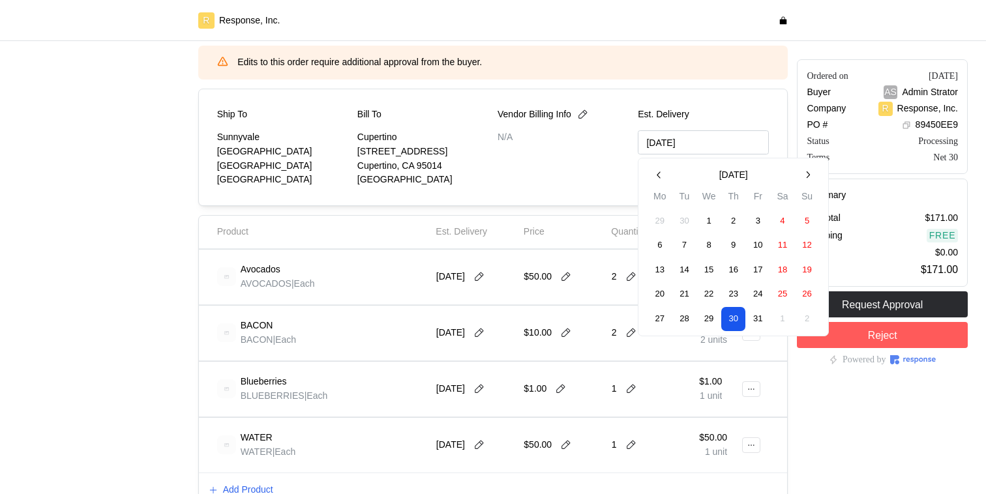
click at [682, 145] on input "[DATE]" at bounding box center [703, 142] width 131 height 24
click at [759, 316] on button "31" at bounding box center [758, 319] width 24 height 24
type input "[DATE]"
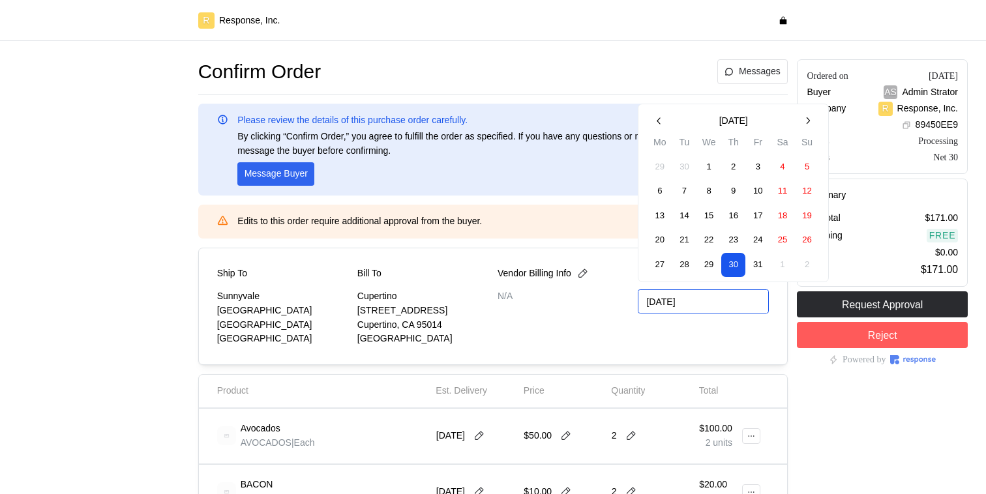
click at [670, 294] on input "[DATE]" at bounding box center [703, 301] width 131 height 24
click at [660, 187] on button "6" at bounding box center [660, 191] width 24 height 24
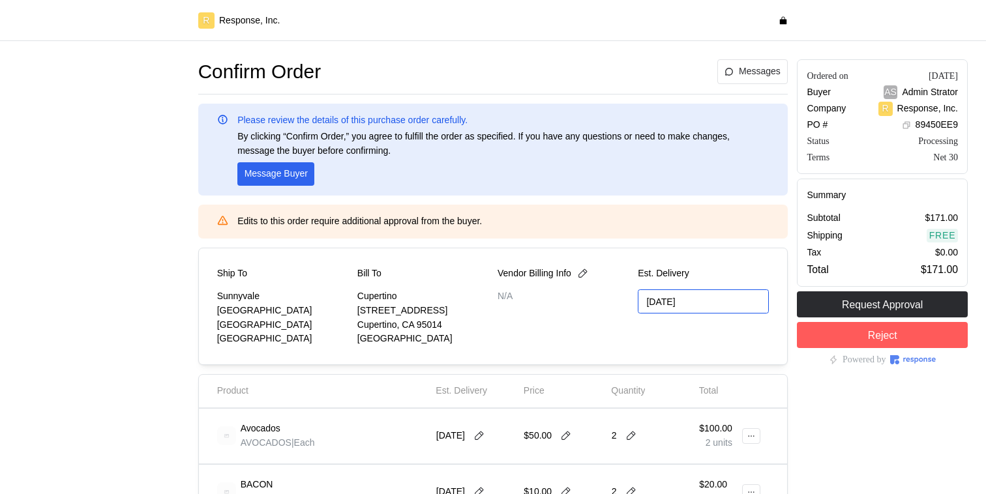
type input "[DATE]"
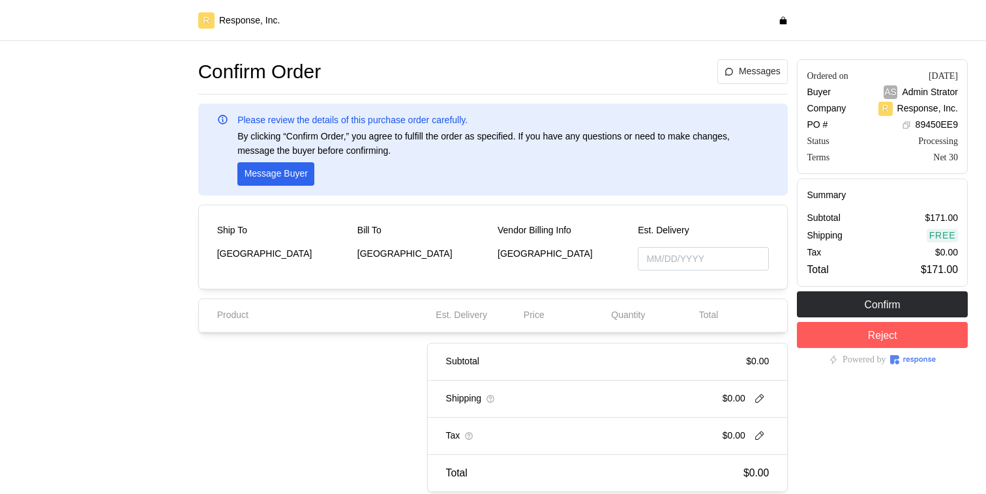
type input "[DATE]"
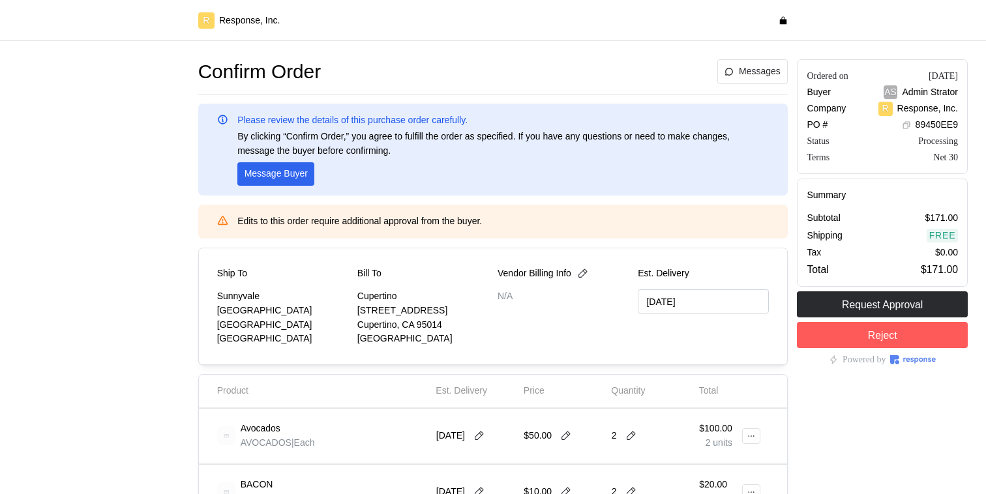
click at [55, 253] on div at bounding box center [104, 442] width 180 height 774
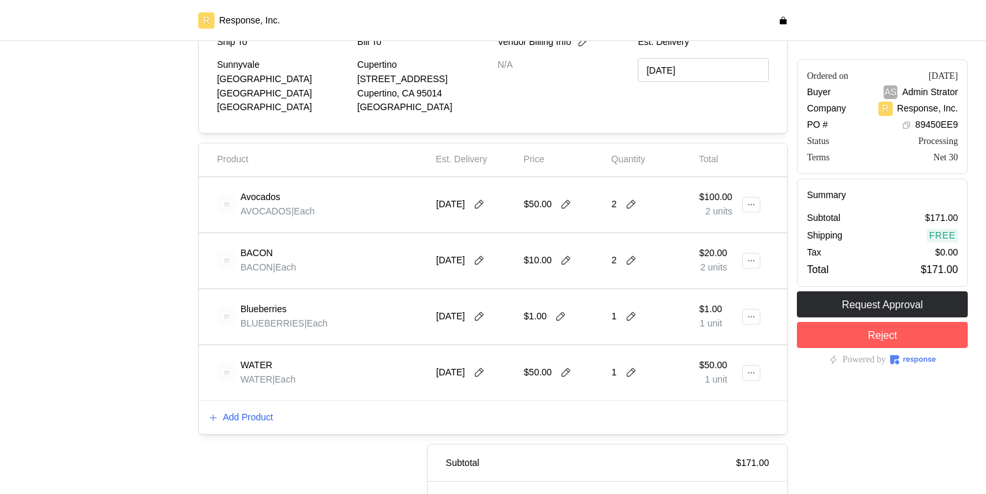
scroll to position [168, 0]
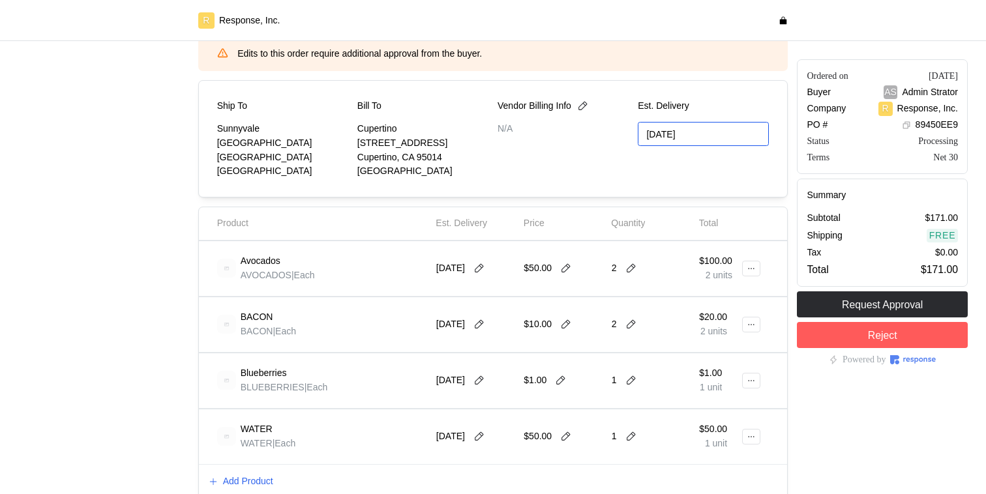
click at [703, 123] on input "[DATE]" at bounding box center [703, 134] width 131 height 24
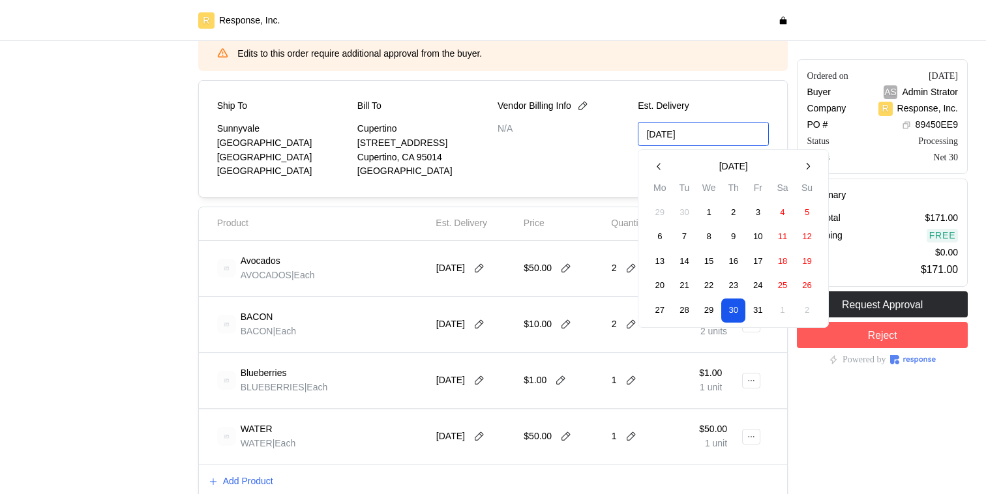
click at [703, 123] on input "[DATE]" at bounding box center [703, 134] width 131 height 24
click at [569, 165] on div "Vendor Billing Info N/A" at bounding box center [562, 139] width 131 height 80
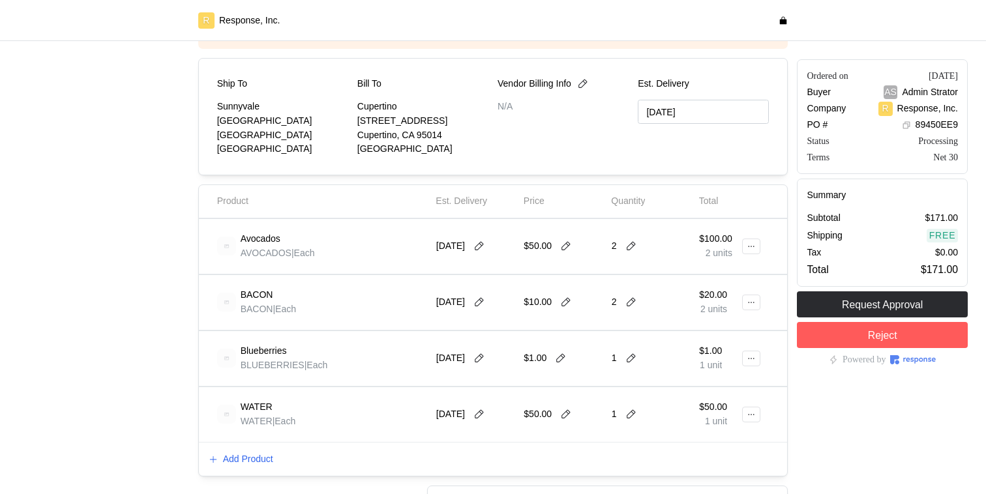
scroll to position [202, 0]
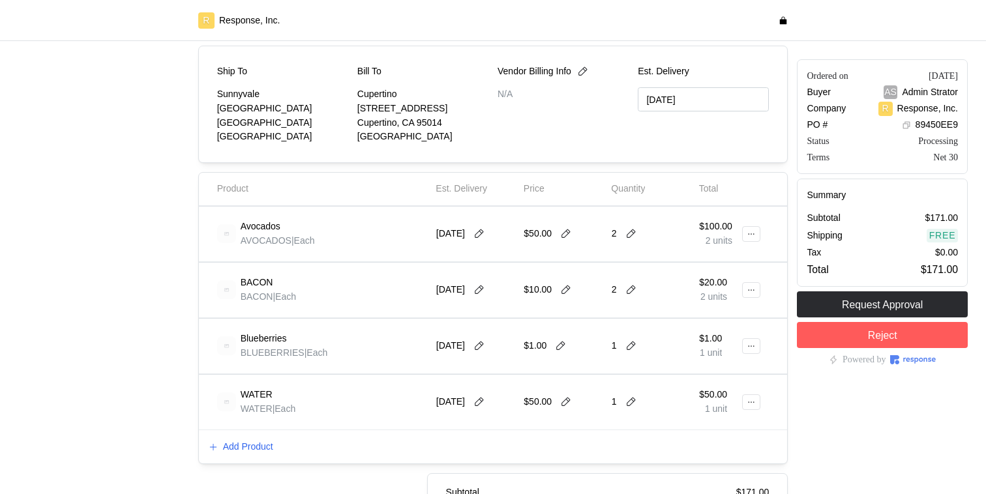
click at [245, 430] on div "Add Product" at bounding box center [493, 447] width 589 height 34
click at [250, 443] on p "Add Product" at bounding box center [248, 447] width 50 height 14
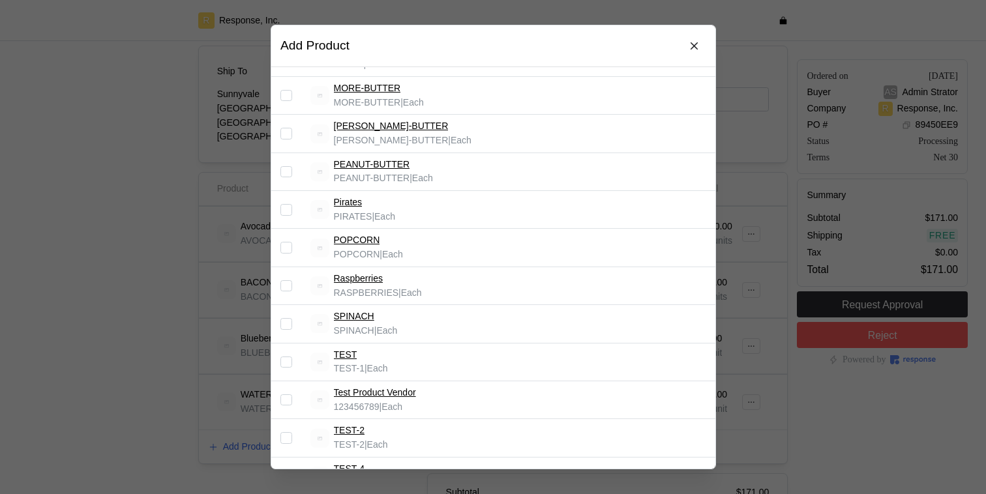
scroll to position [883, 0]
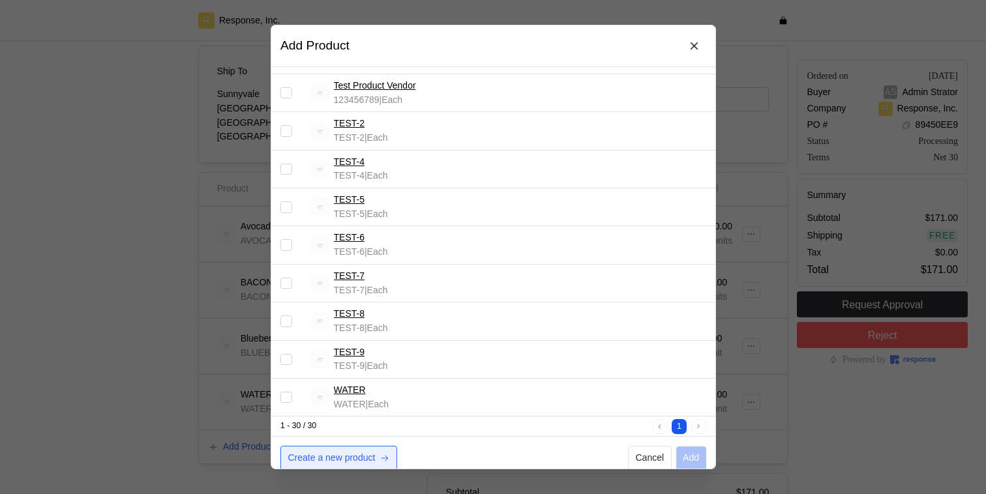
click at [334, 451] on p "Create a new product" at bounding box center [330, 458] width 87 height 14
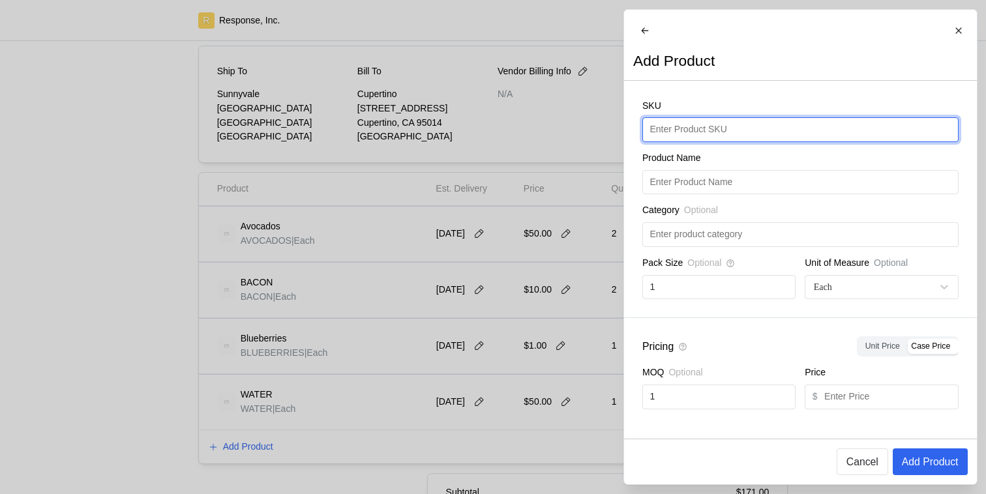
click at [690, 141] on input "text" at bounding box center [799, 129] width 301 height 23
type input "BROWNIES"
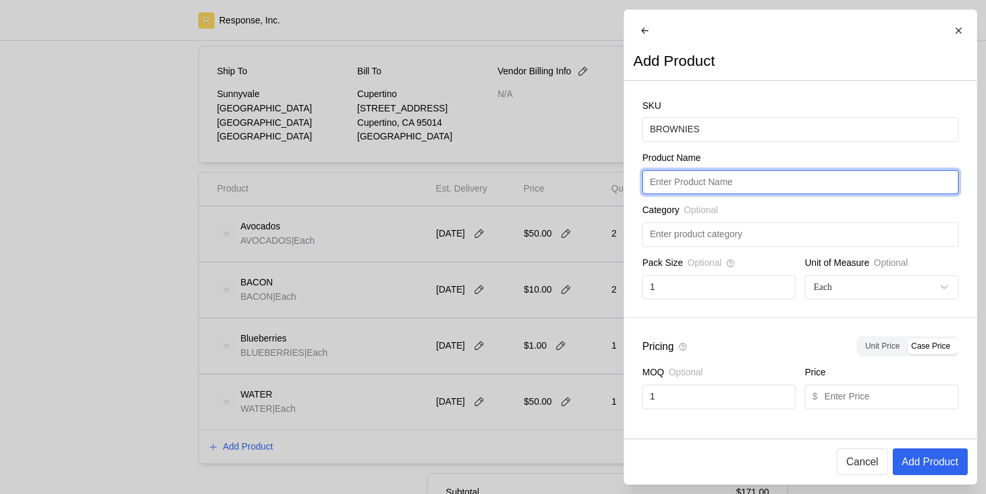
click at [759, 194] on input "text" at bounding box center [799, 182] width 301 height 23
paste input "BROWNIES"
type input "BROWNIES"
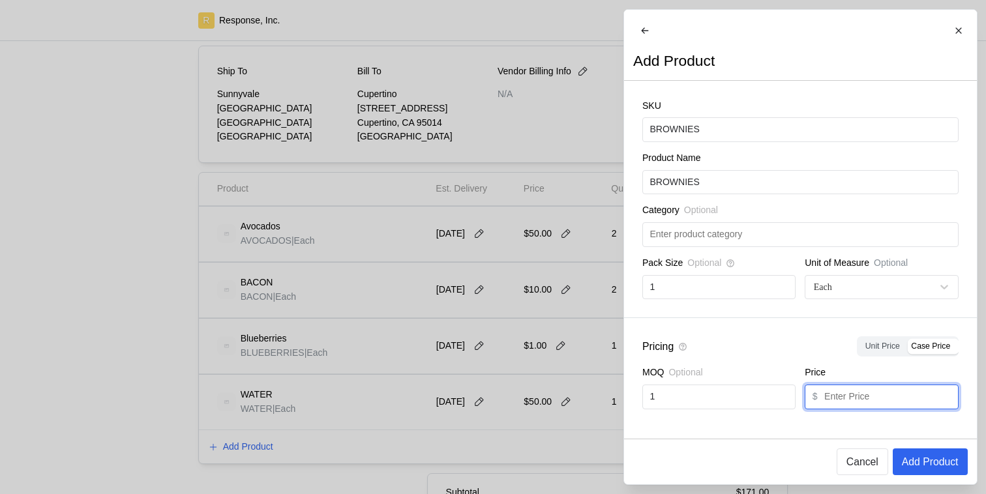
click at [869, 400] on input "text" at bounding box center [887, 396] width 126 height 23
type input "75"
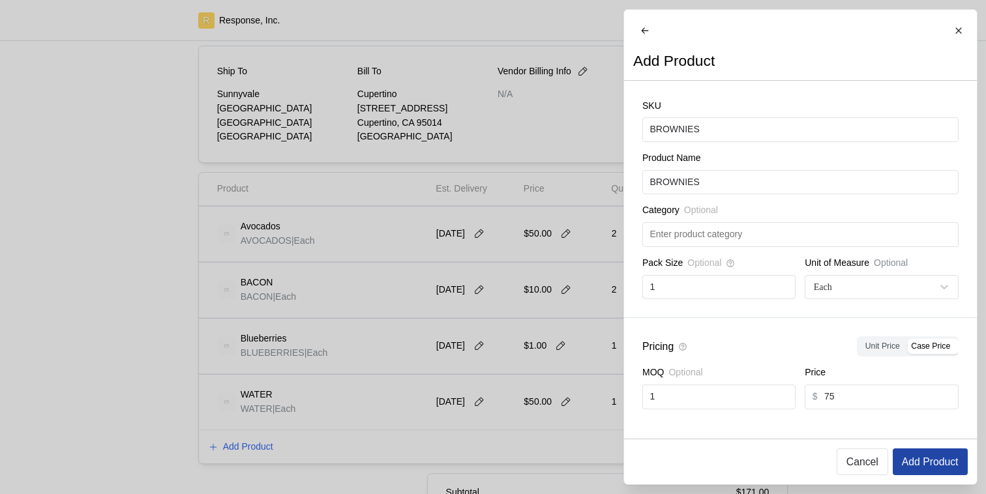
click at [919, 455] on p "Add Product" at bounding box center [929, 462] width 57 height 16
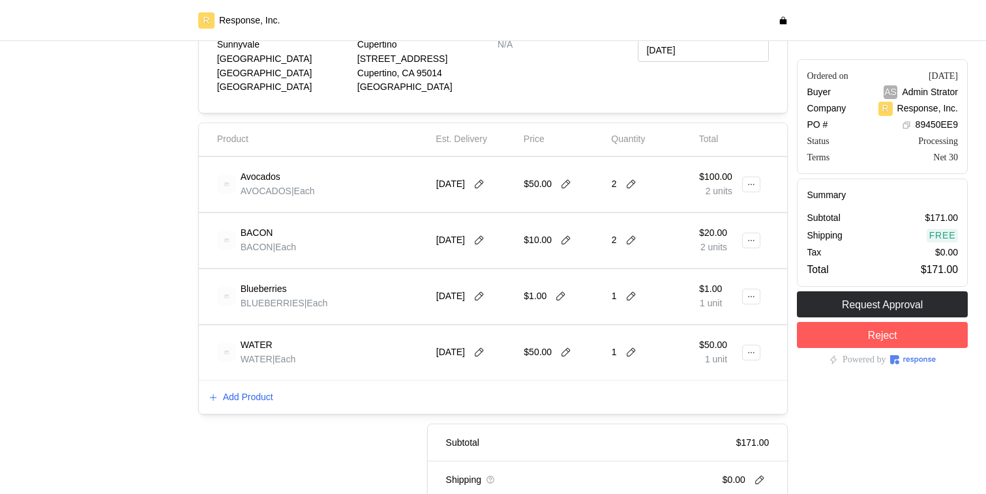
scroll to position [398, 0]
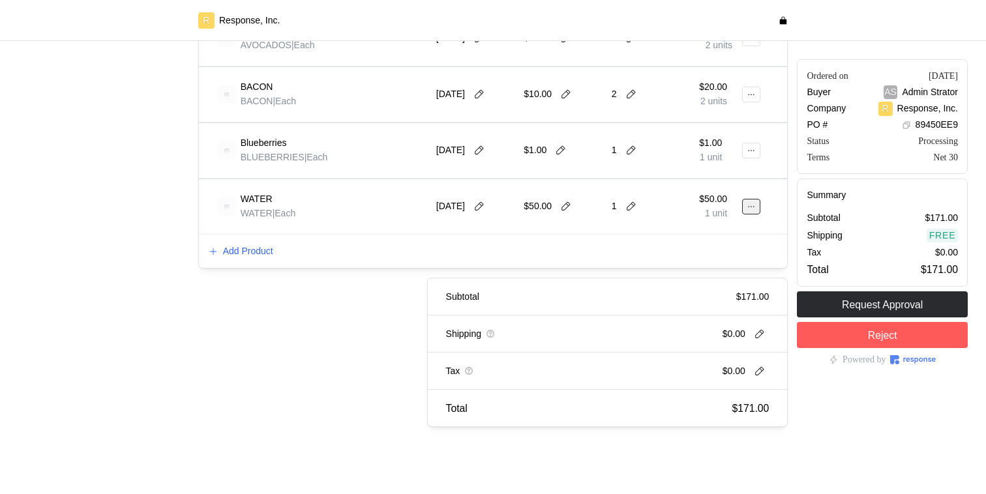
click at [748, 207] on button at bounding box center [751, 207] width 18 height 16
click at [596, 280] on div "Subtotal $171.00" at bounding box center [608, 296] width 360 height 37
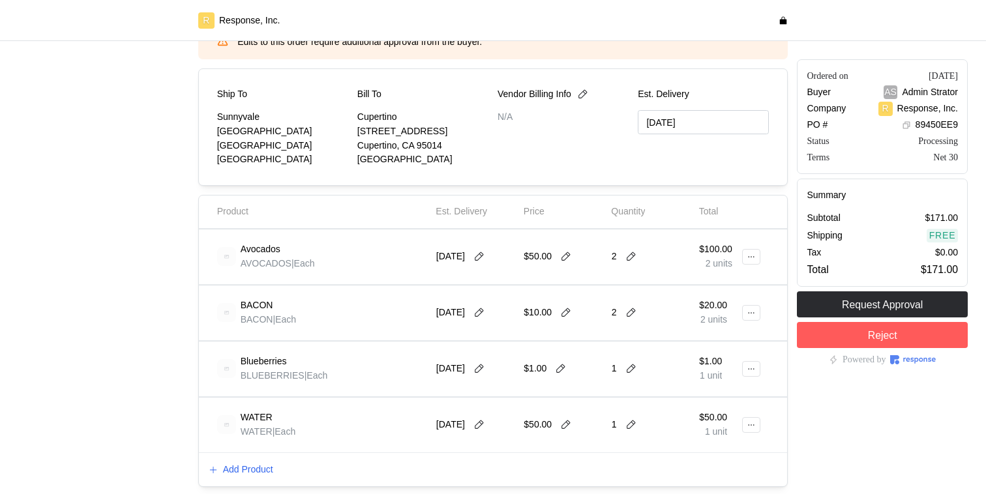
scroll to position [177, 0]
